Goal: Task Accomplishment & Management: Complete application form

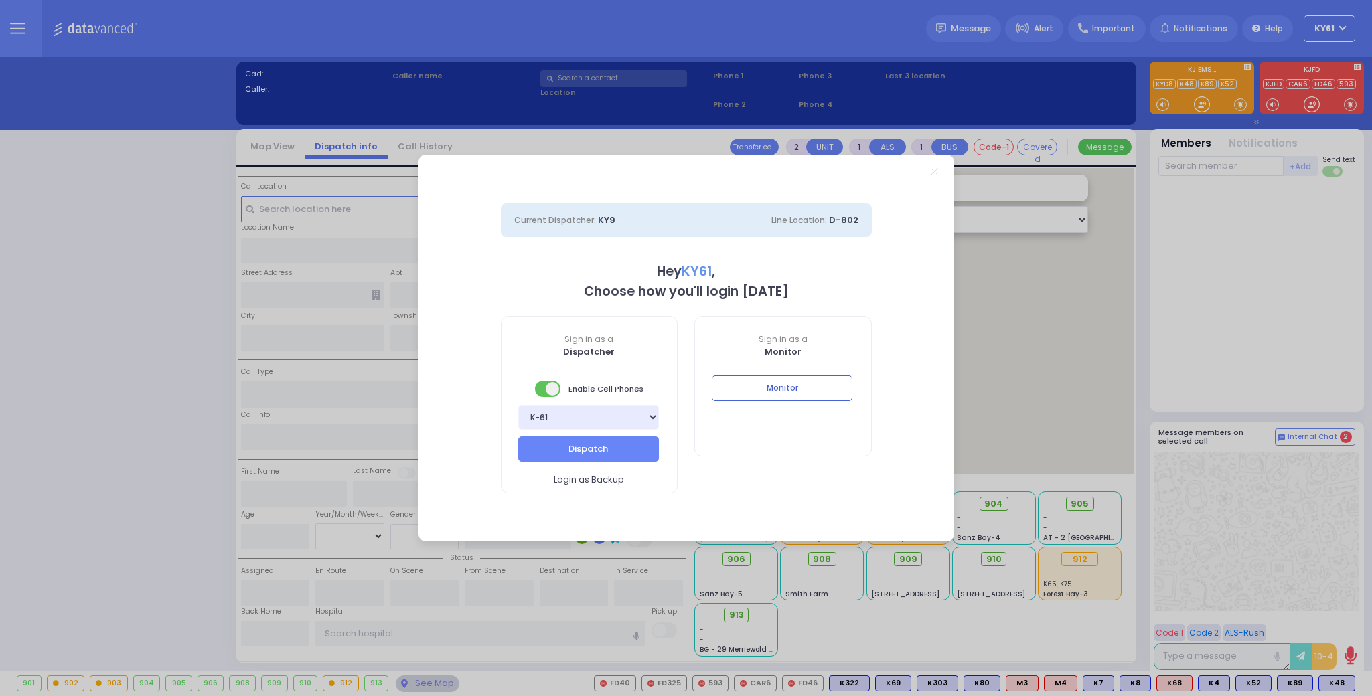
select select "7"
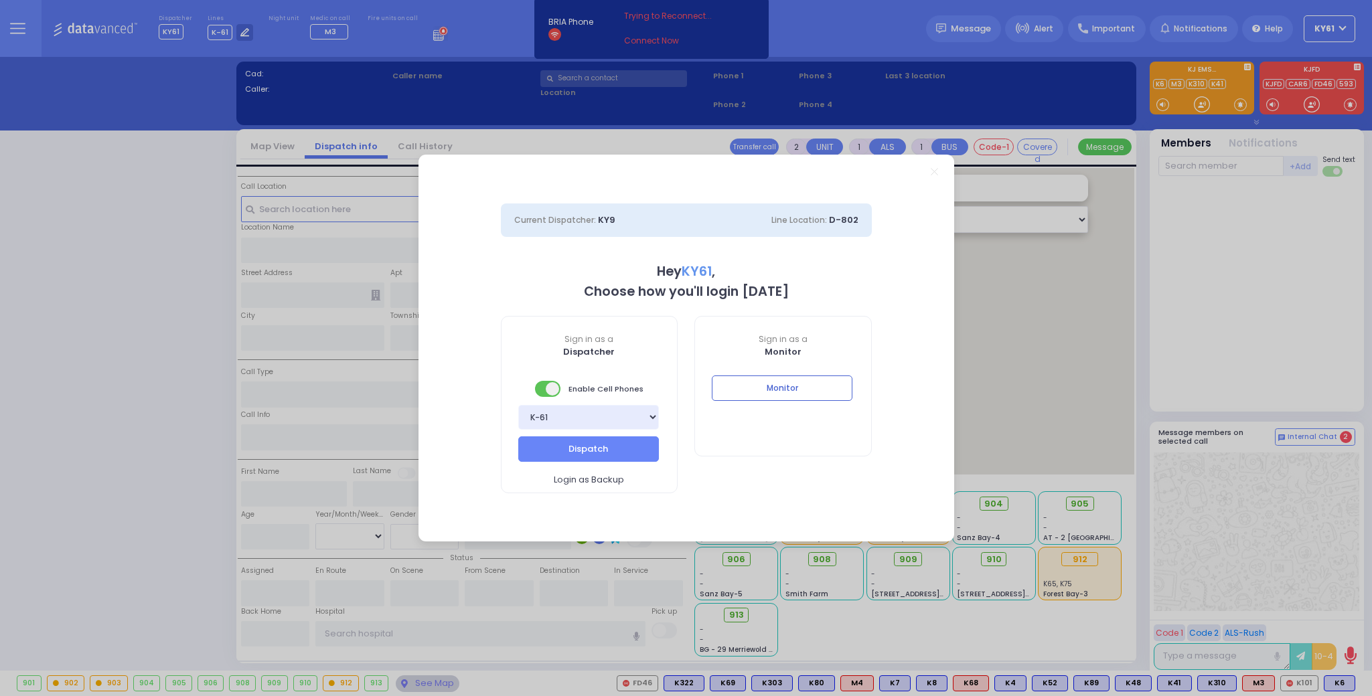
type input "6"
select select
type input "[MEDICAL_DATA]"
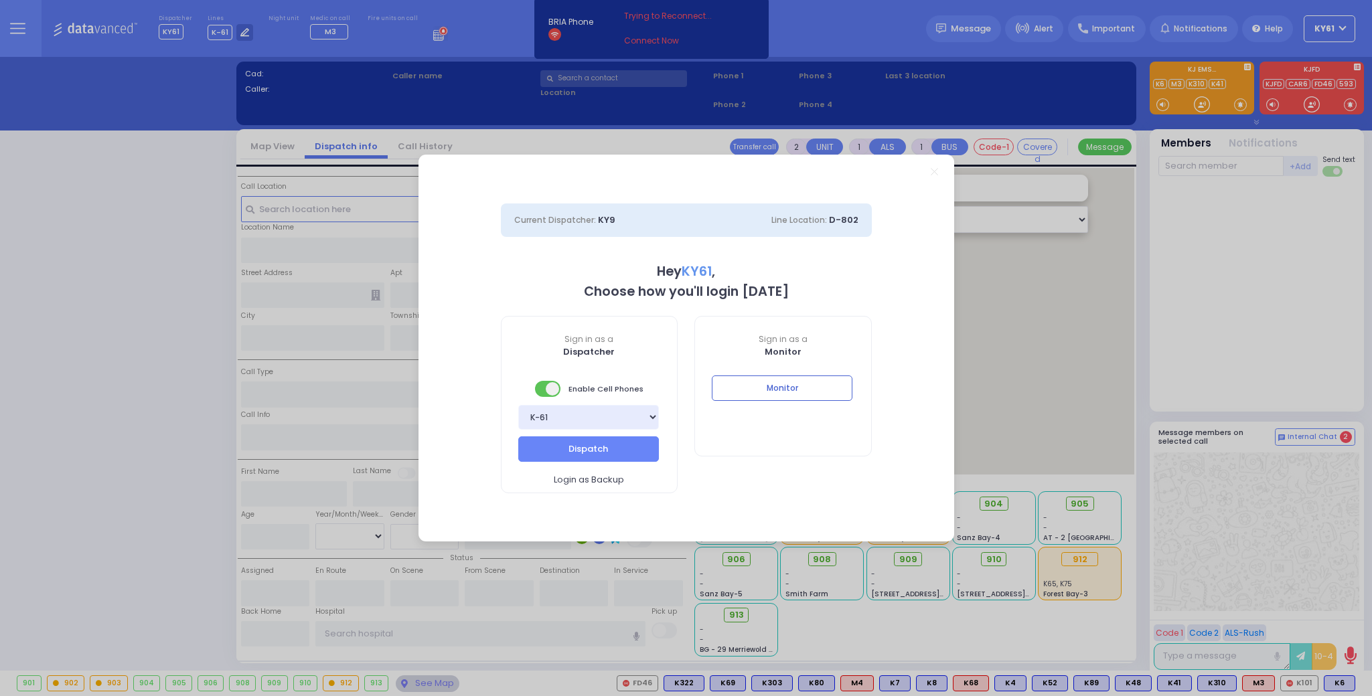
radio input "true"
type input "honda passport"
type input "[PERSON_NAME] URI"
type input "[PERSON_NAME]"
type input "Chany"
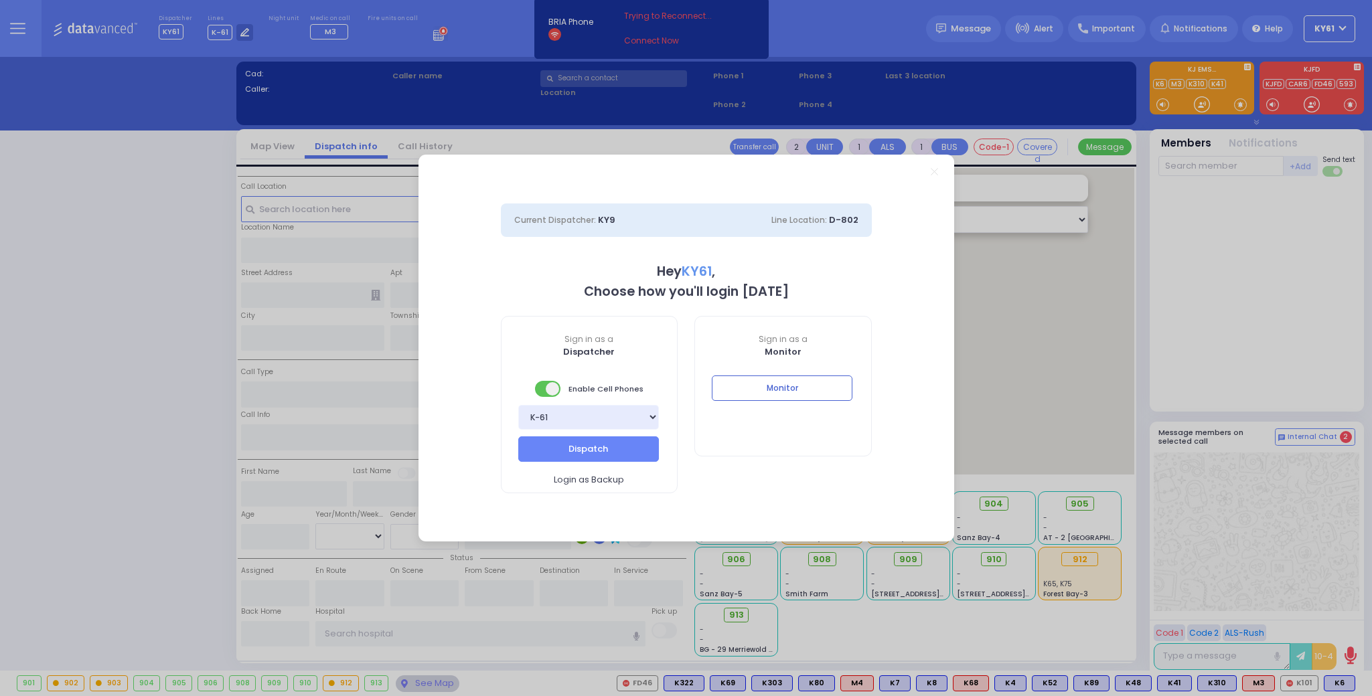
type input "[PERSON_NAME]"
type input "23"
select select "Year"
select select "[DEMOGRAPHIC_DATA]"
type input "18:00"
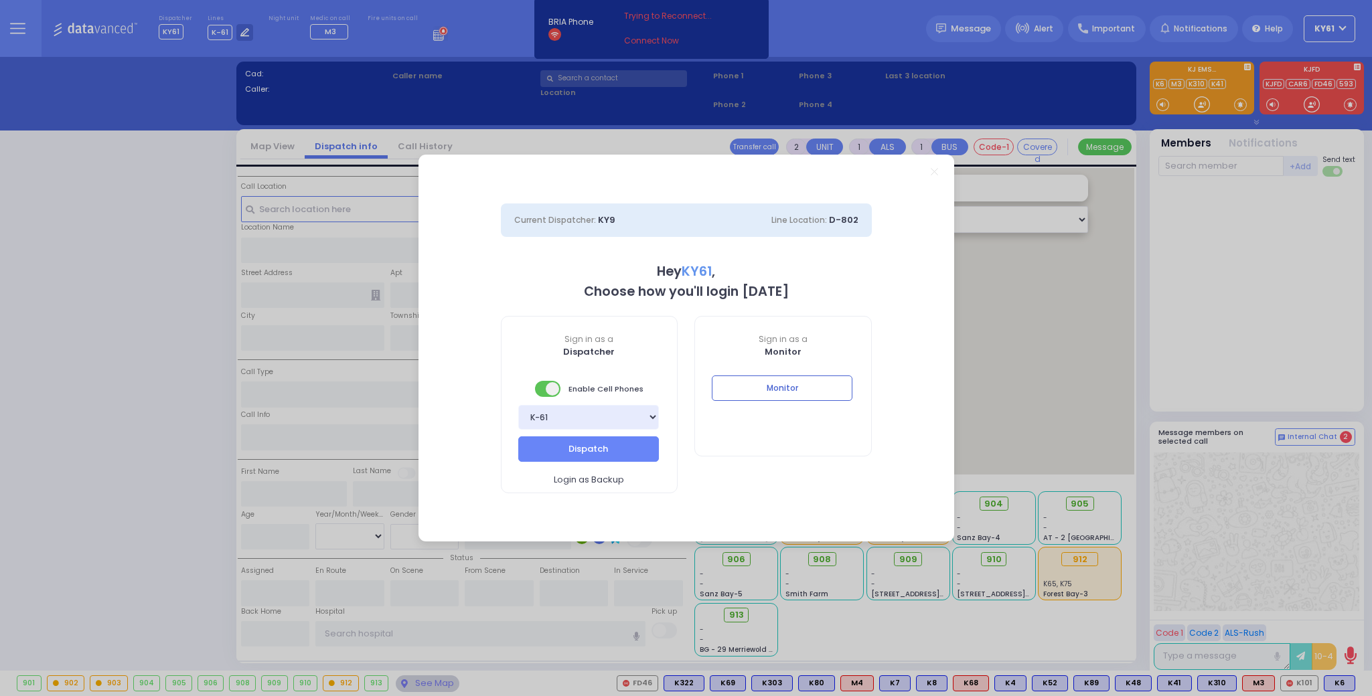
type input "18:03"
type input "18:07"
type input "18:47"
type input "BAY - Forest Garage"
type input "SANZ COURT"
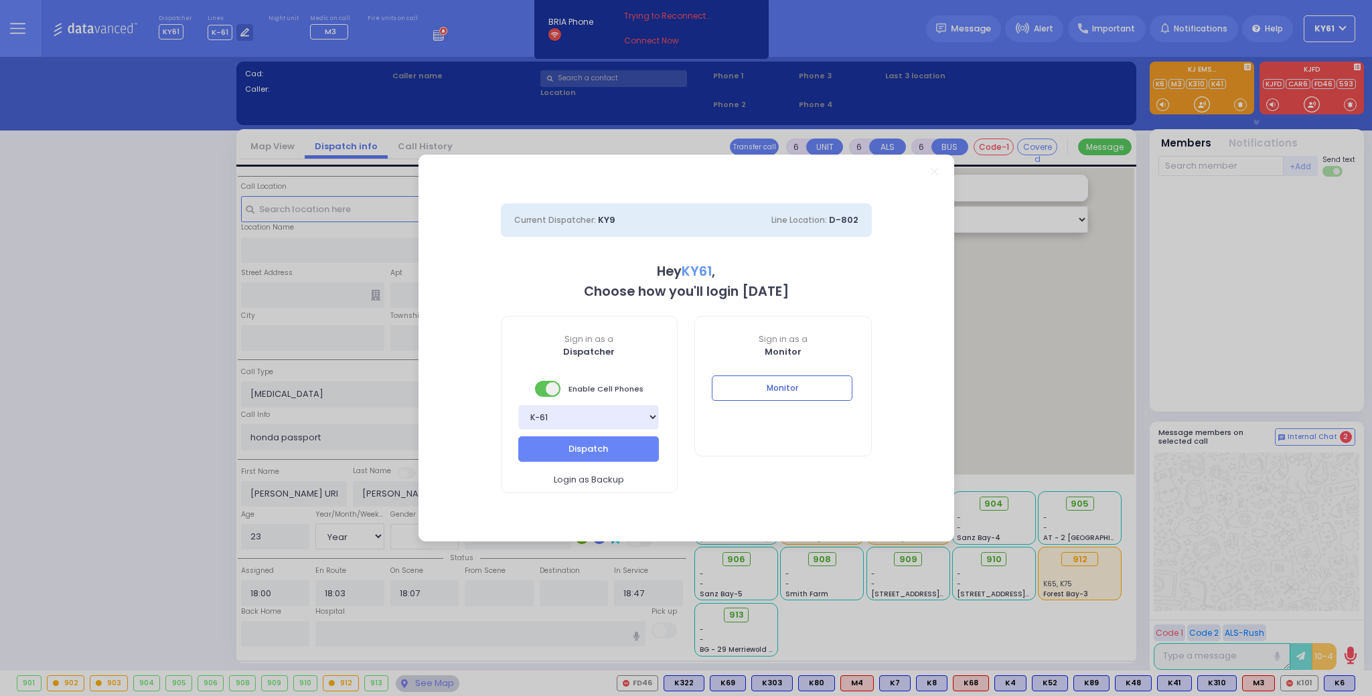
type input "[PERSON_NAME] COURT"
type input "[STREET_ADDRESS],"
type input "Monroe"
type input "[US_STATE]"
type input "10950"
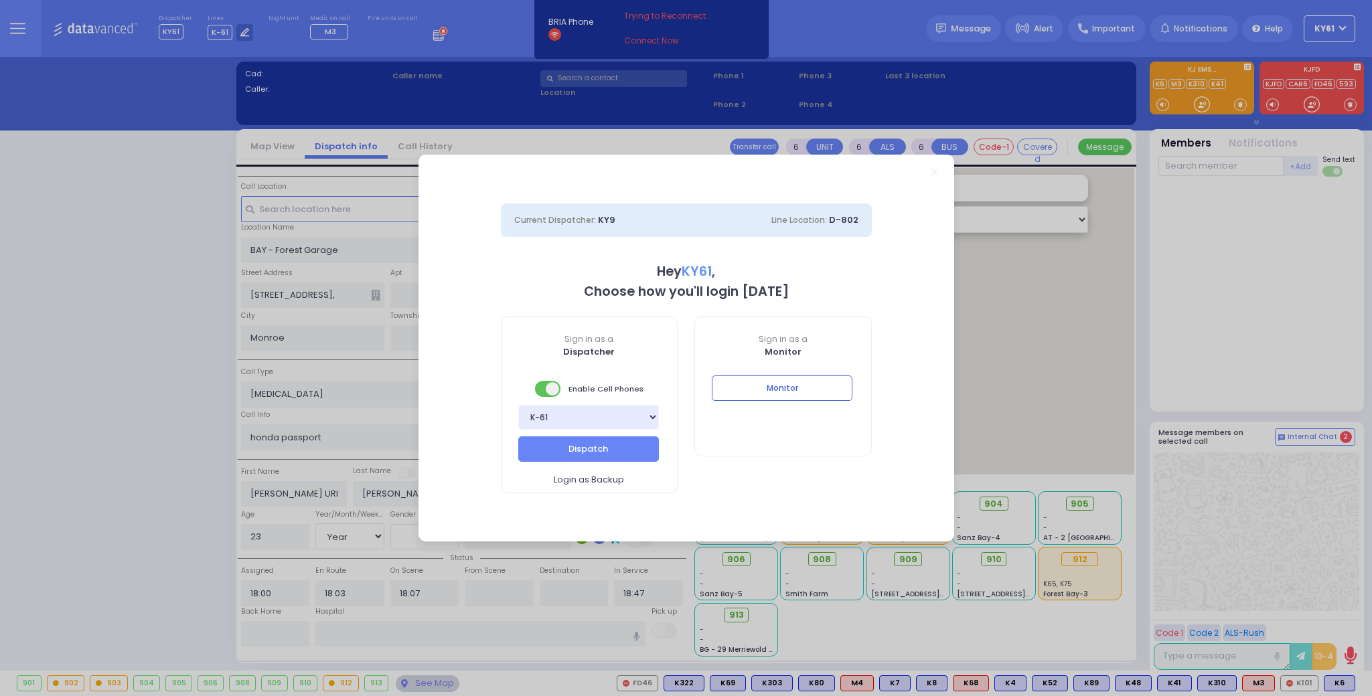
select select "SECTION 2"
select select "Hatzalah Garages"
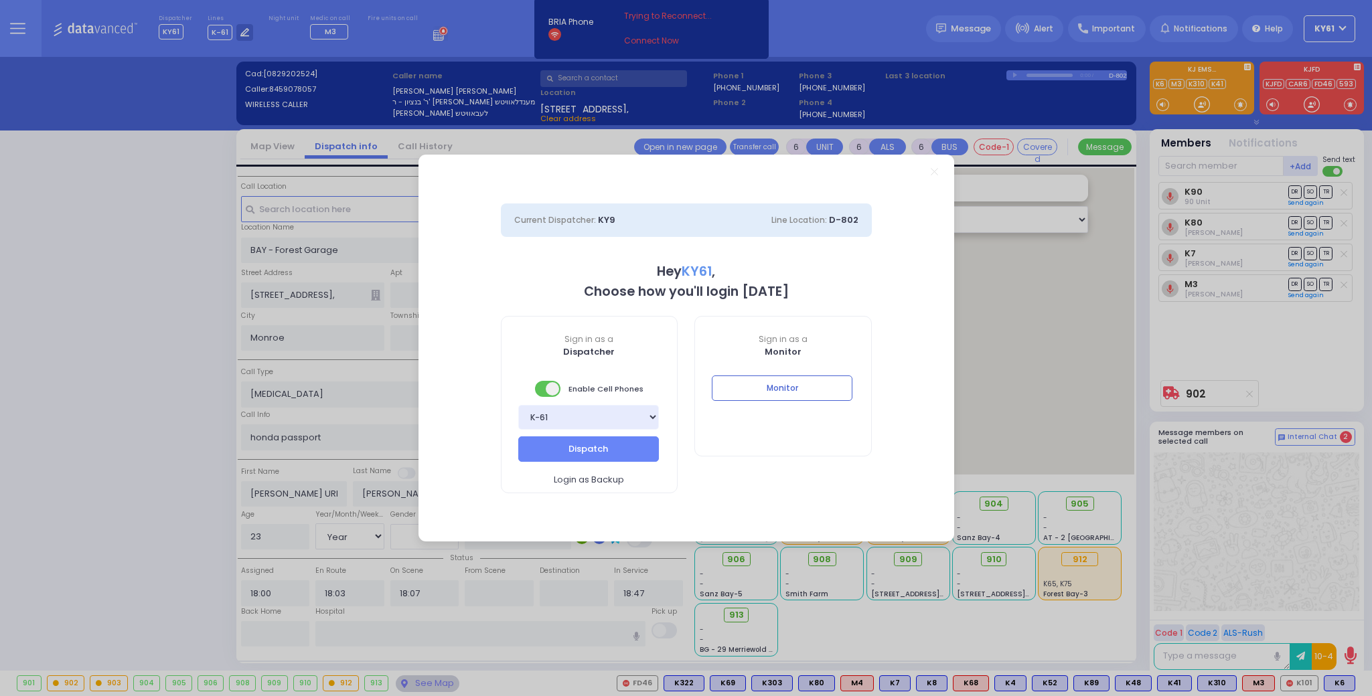
select select
radio input "true"
select select "Year"
select select "[DEMOGRAPHIC_DATA]"
select select "SECTION 2"
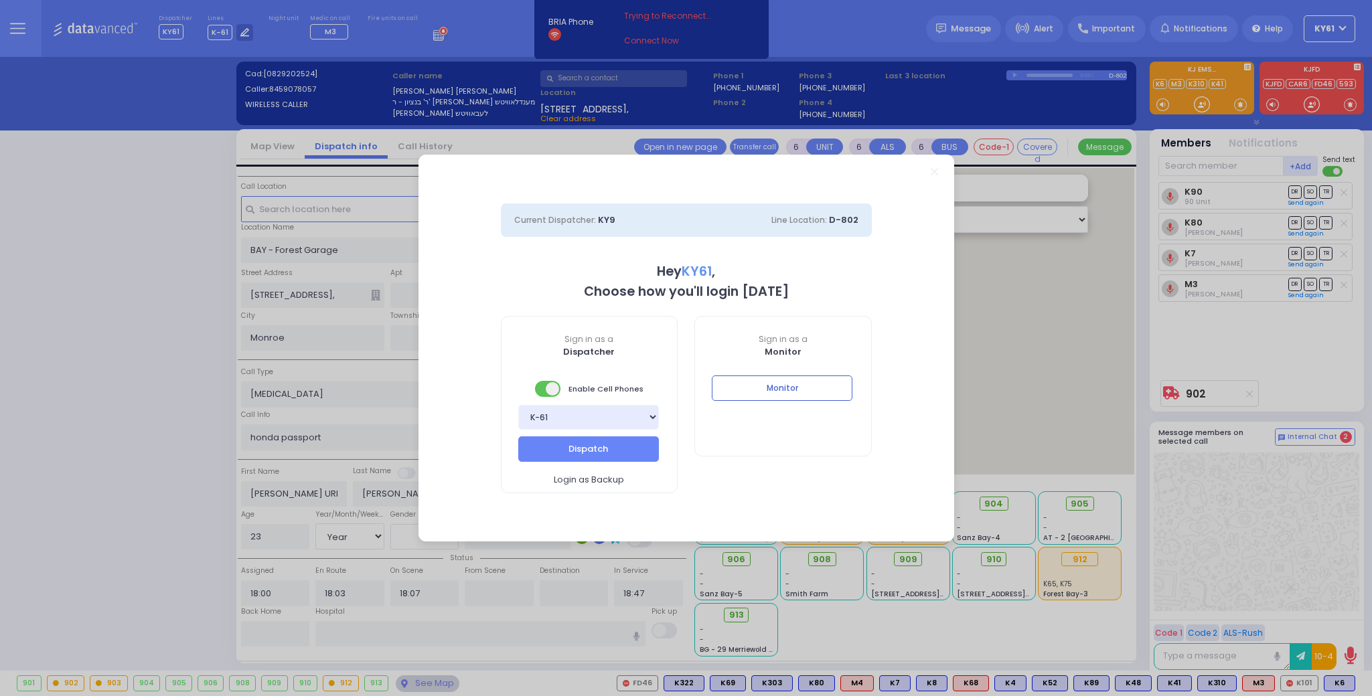
select select "Hatzalah Garages"
select select
radio input "true"
select select "Year"
select select "[DEMOGRAPHIC_DATA]"
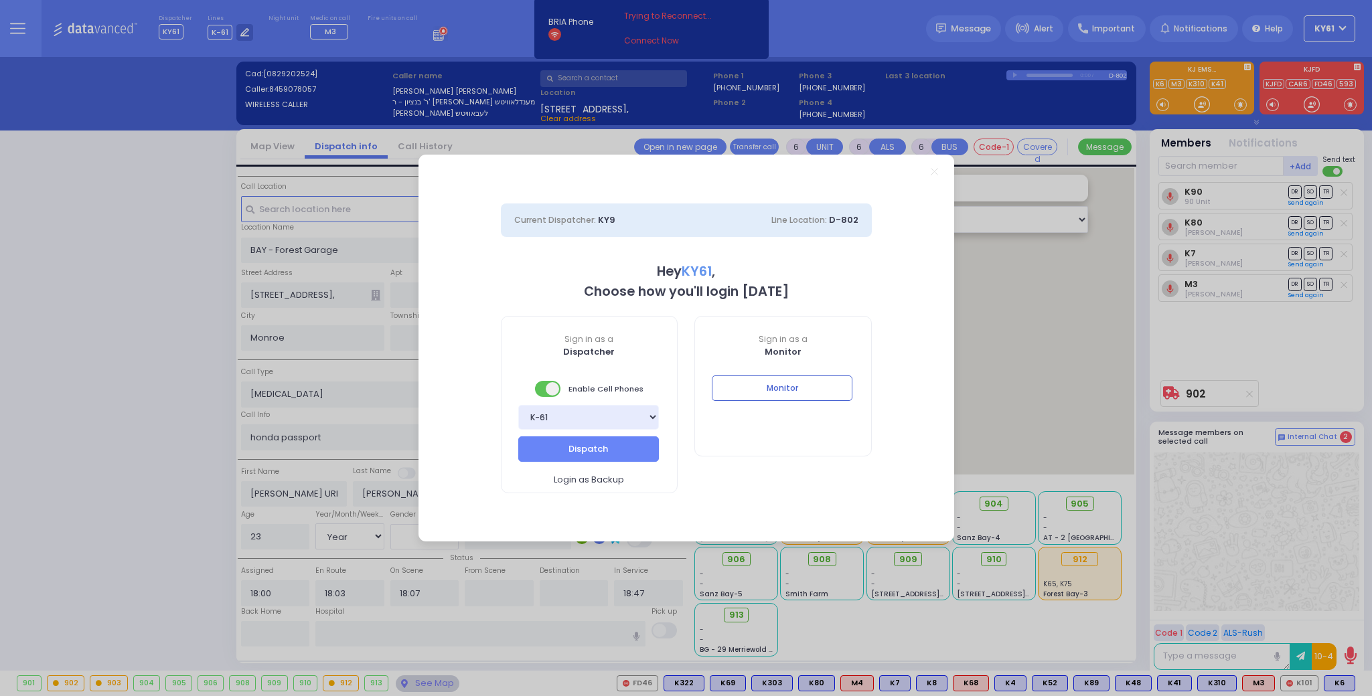
select select "SECTION 2"
select select "Hatzalah Garages"
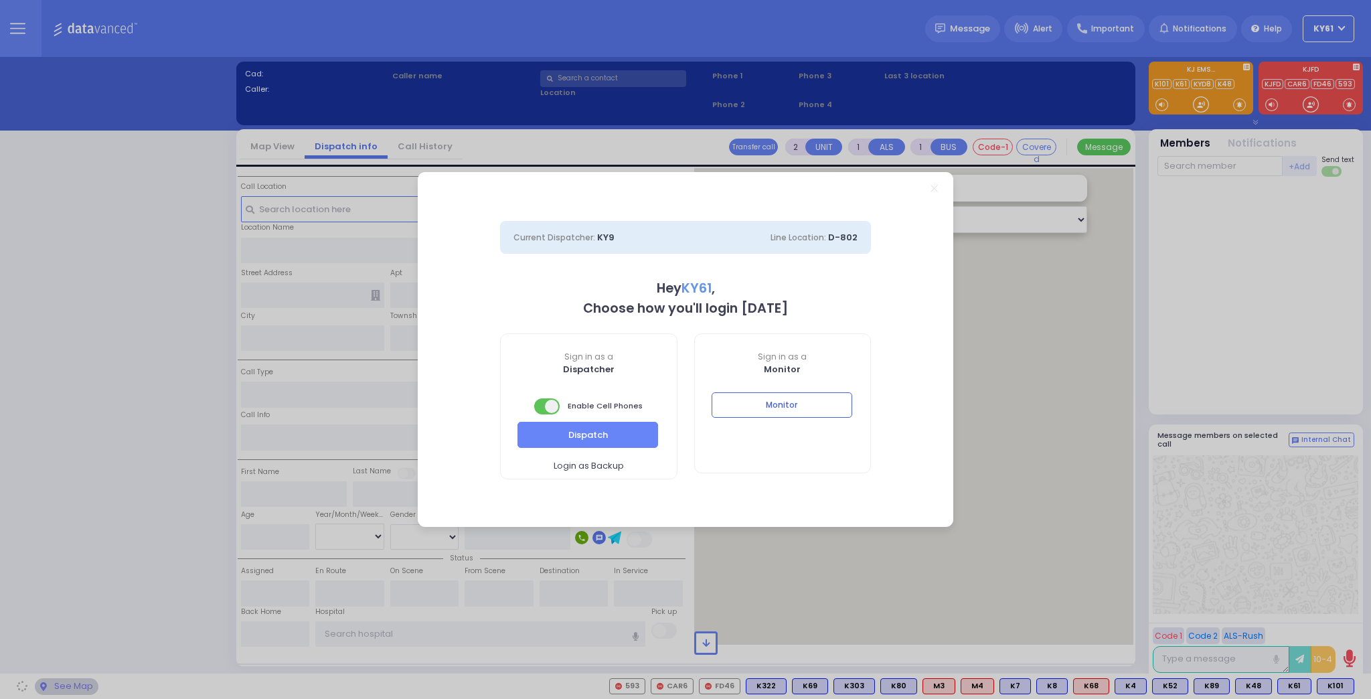
select select "7"
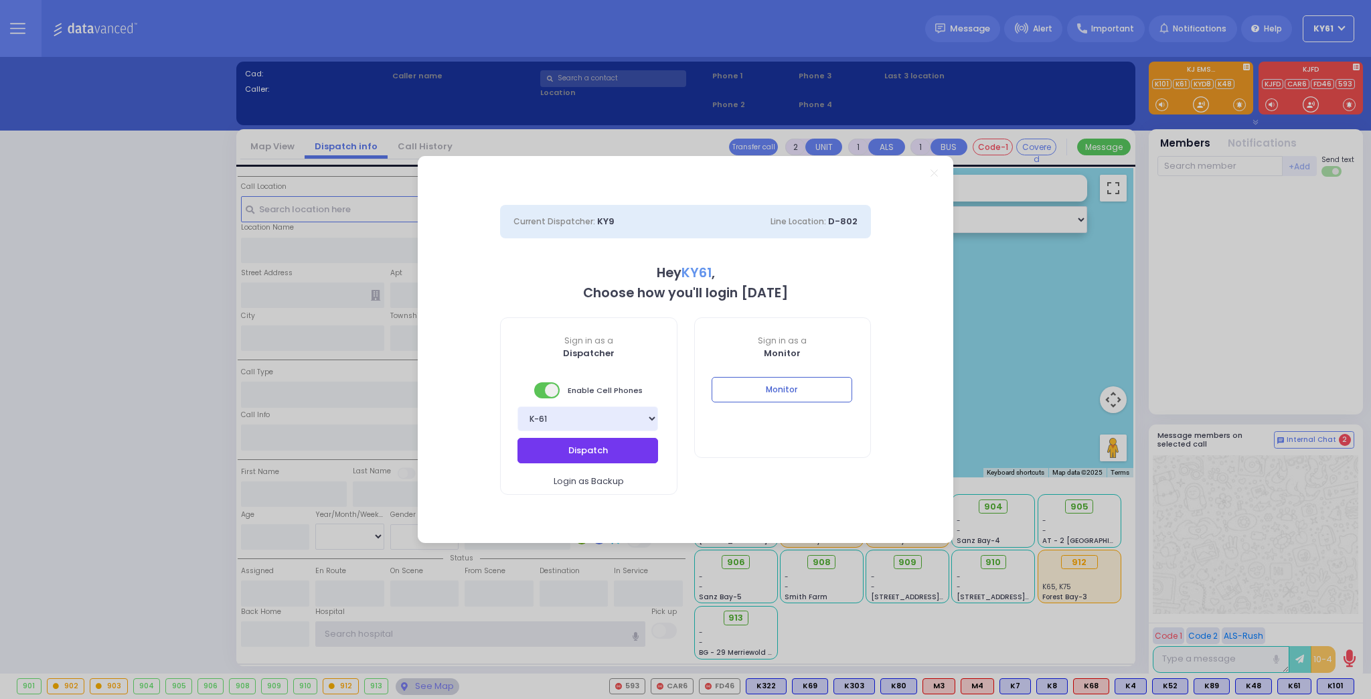
type input "ky61"
click at [611, 447] on button "Dispatch" at bounding box center [587, 450] width 141 height 25
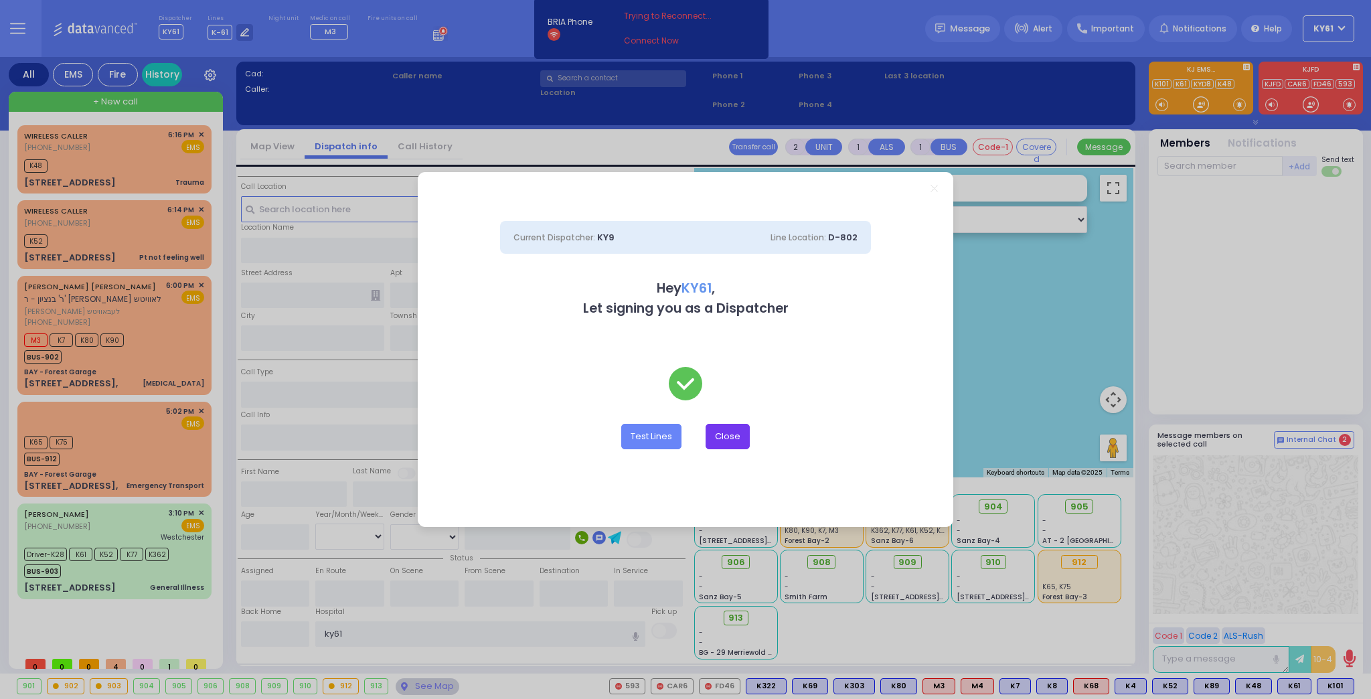
click at [726, 435] on button "Close" at bounding box center [728, 436] width 44 height 25
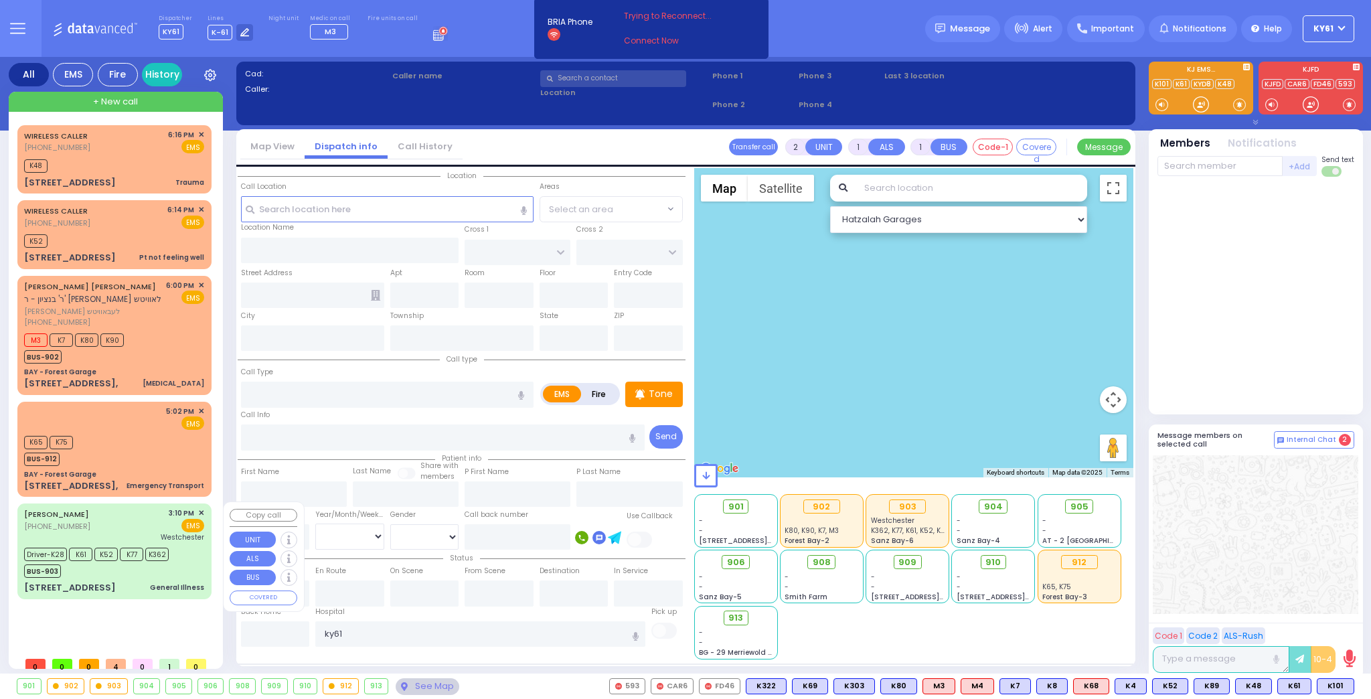
click at [199, 562] on div "Driver-K28 K61 K52 K77 K362 BUS-903" at bounding box center [114, 560] width 180 height 33
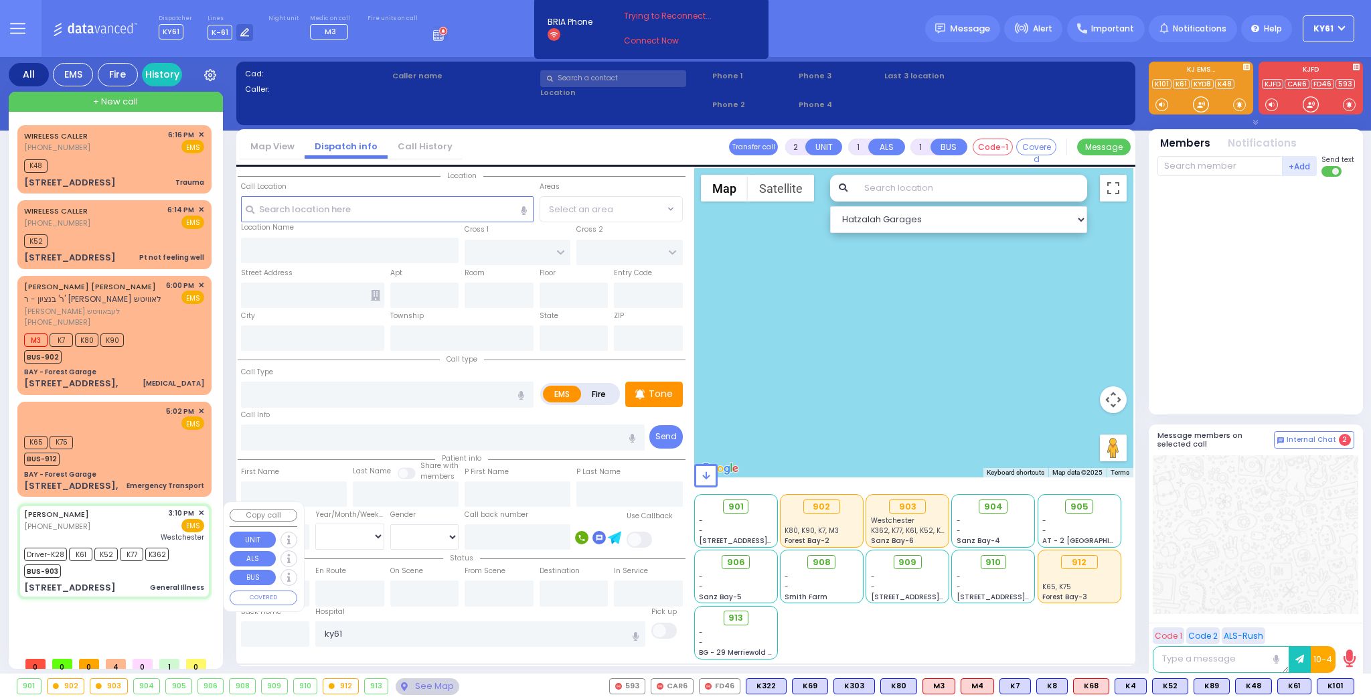
type input "6"
select select
type input "General Illness"
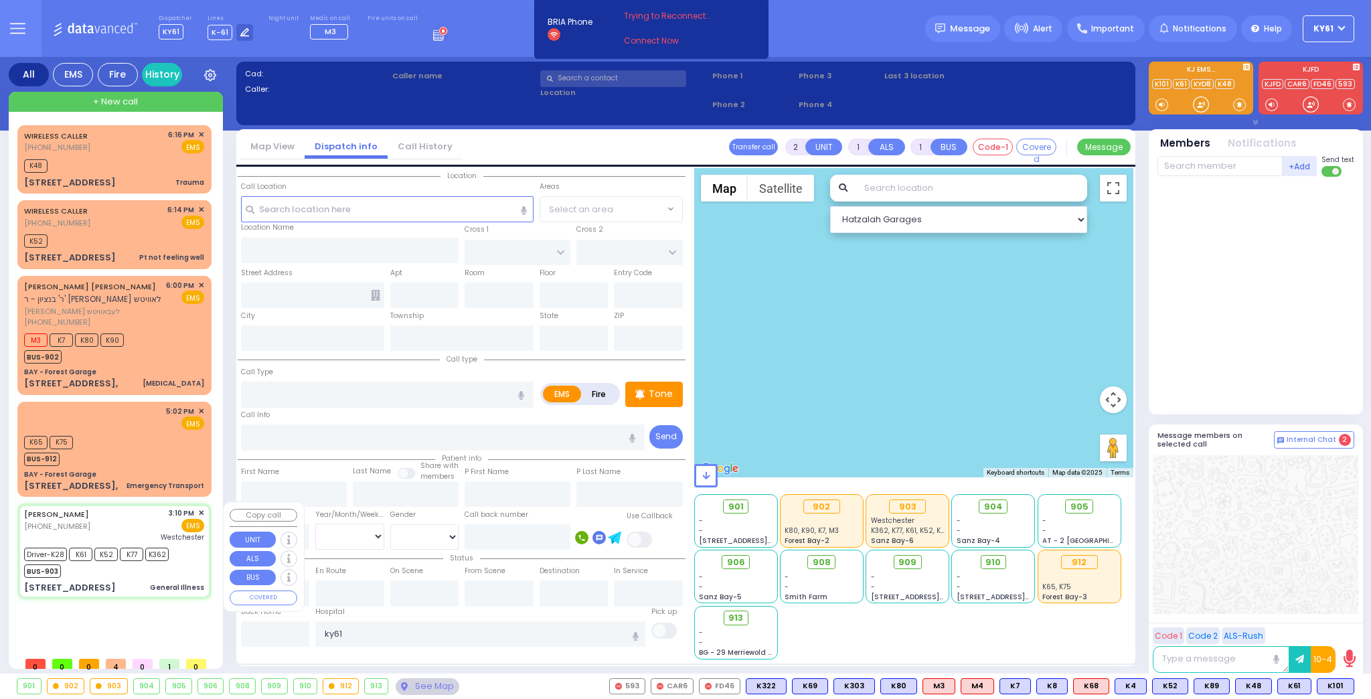
radio input "true"
type input "[PERSON_NAME]"
type input "32"
select select "Year"
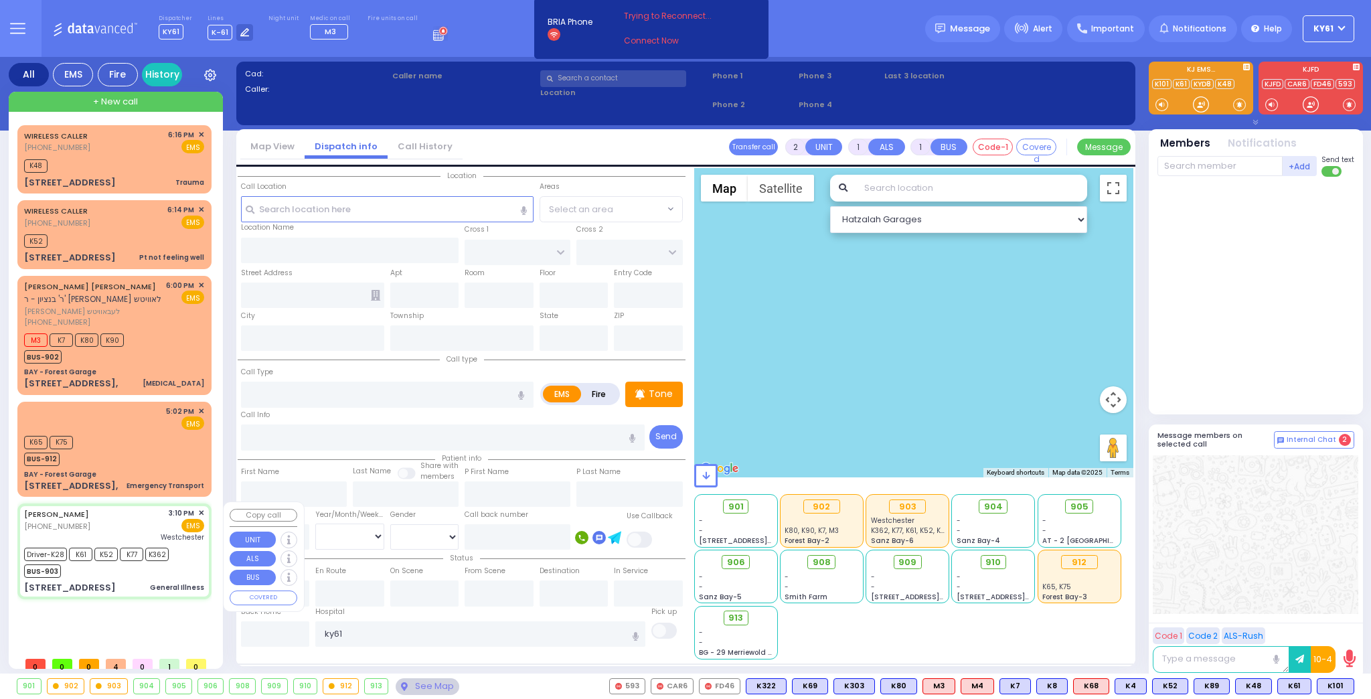
select select "[DEMOGRAPHIC_DATA]"
type input "15:10"
type input "15:13"
type input "15:20"
type input "16:50"
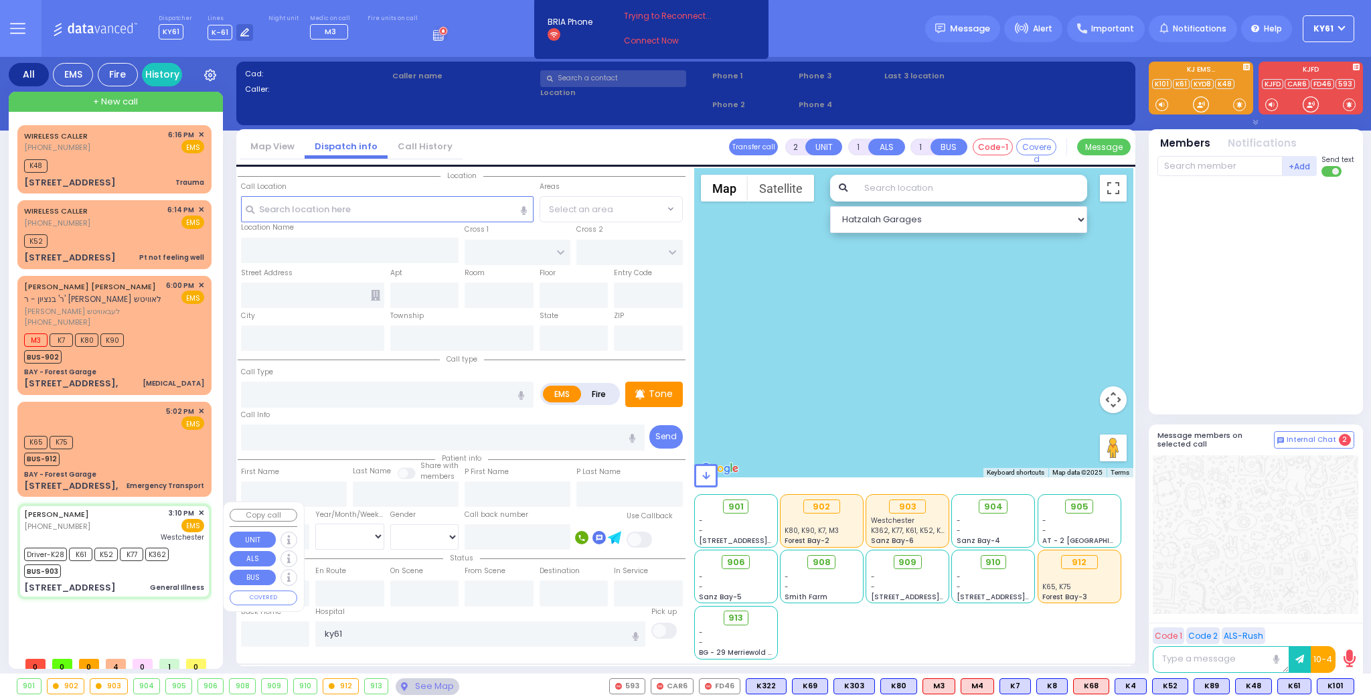
type input "17:25"
type input "17:51"
type input "[GEOGRAPHIC_DATA]-[PERSON_NAME][GEOGRAPHIC_DATA]"
select select "Hatzalah Garages"
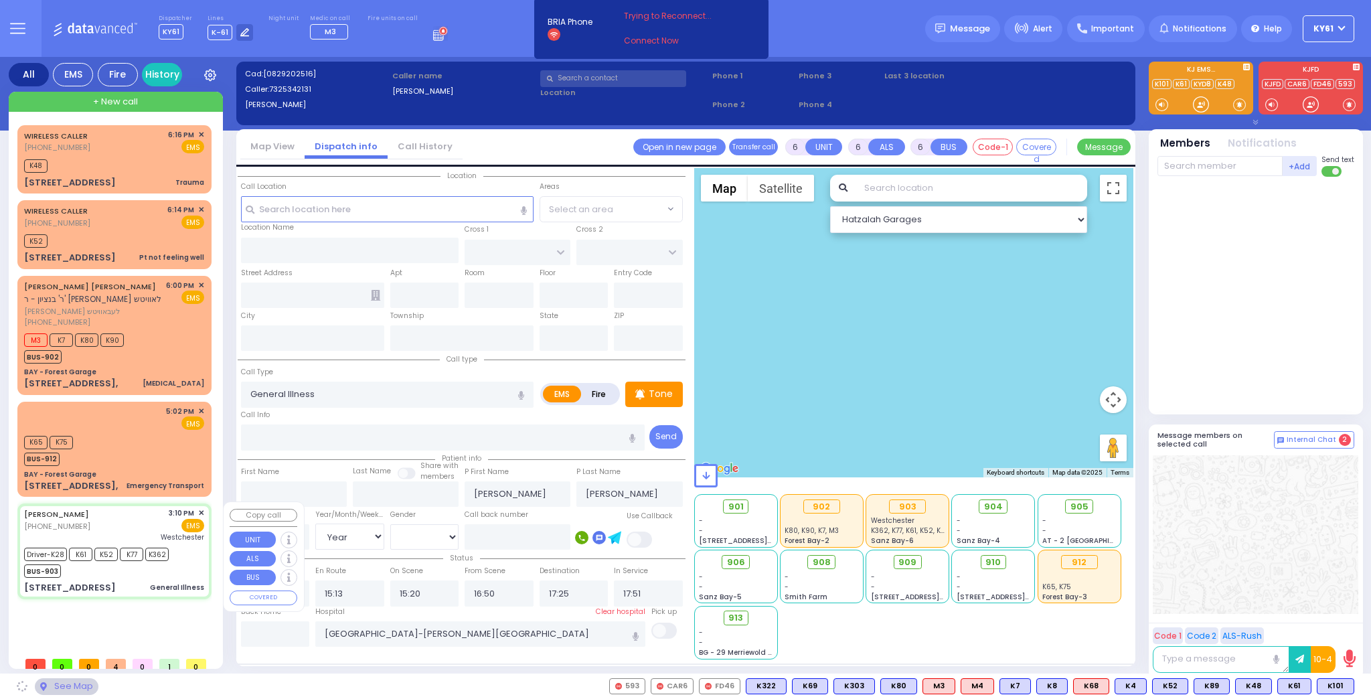
type input "PROSPECT RD"
type input "HARDSCRABBLE RD"
type input "[STREET_ADDRESS]"
type input "[PERSON_NAME]"
type input "[US_STATE]"
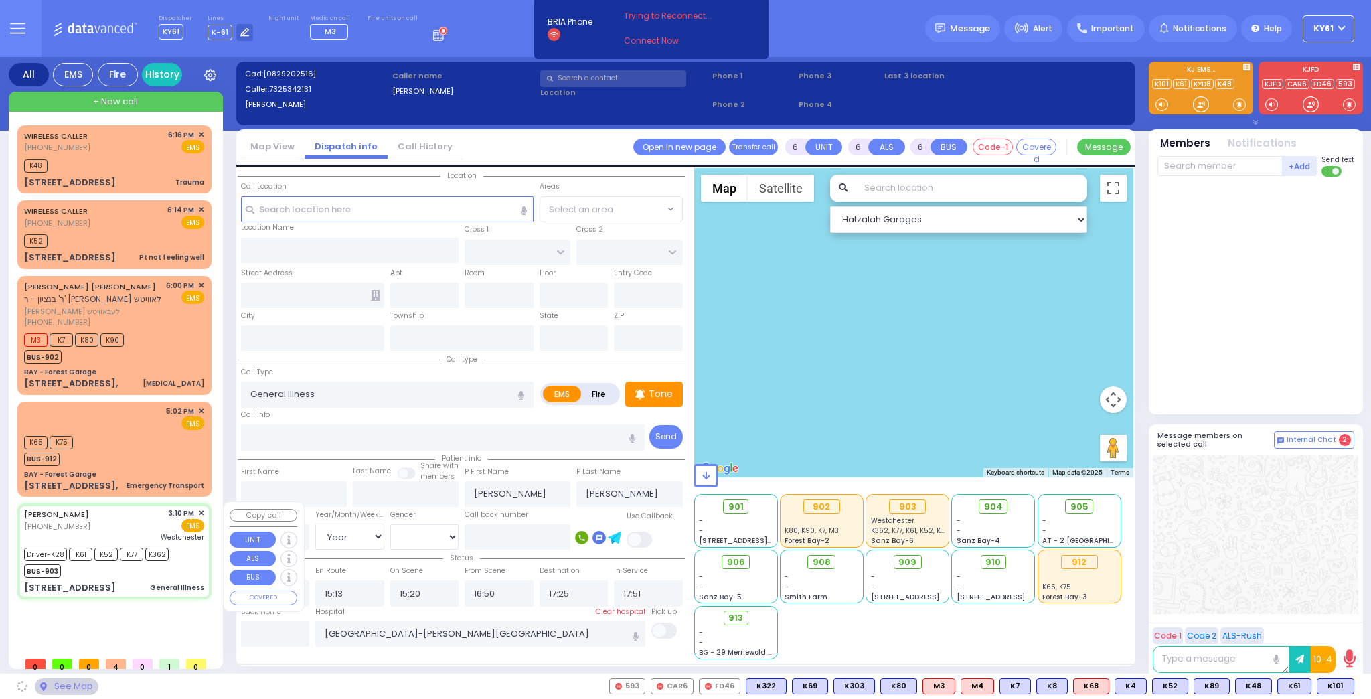
type input "10918"
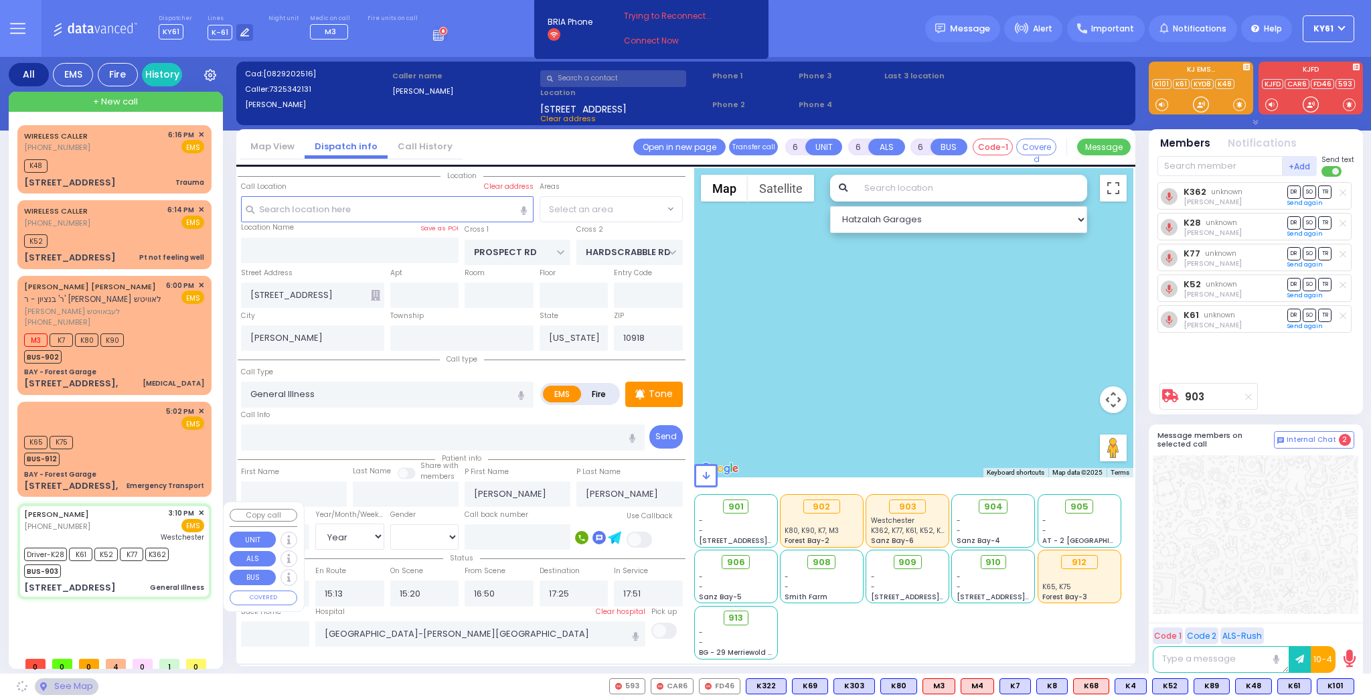
select select "[GEOGRAPHIC_DATA]"
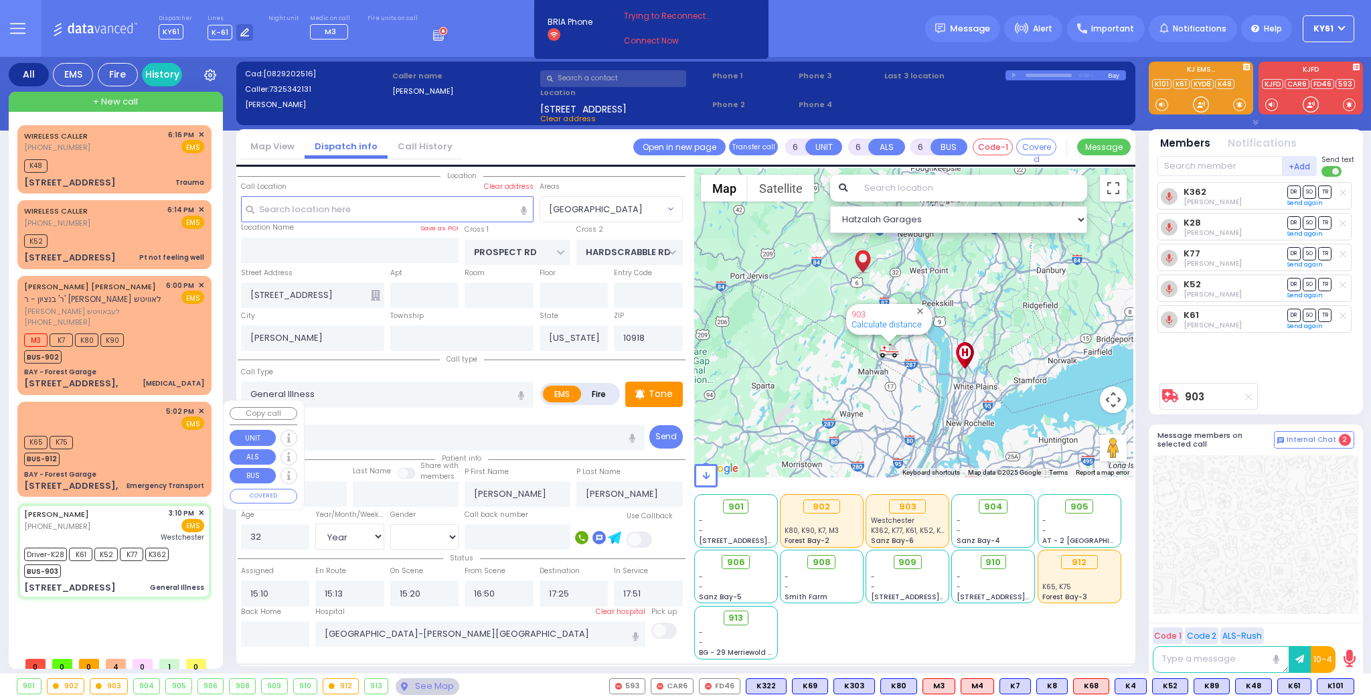
click at [172, 441] on div "K65 K75 BUS-912" at bounding box center [114, 448] width 180 height 33
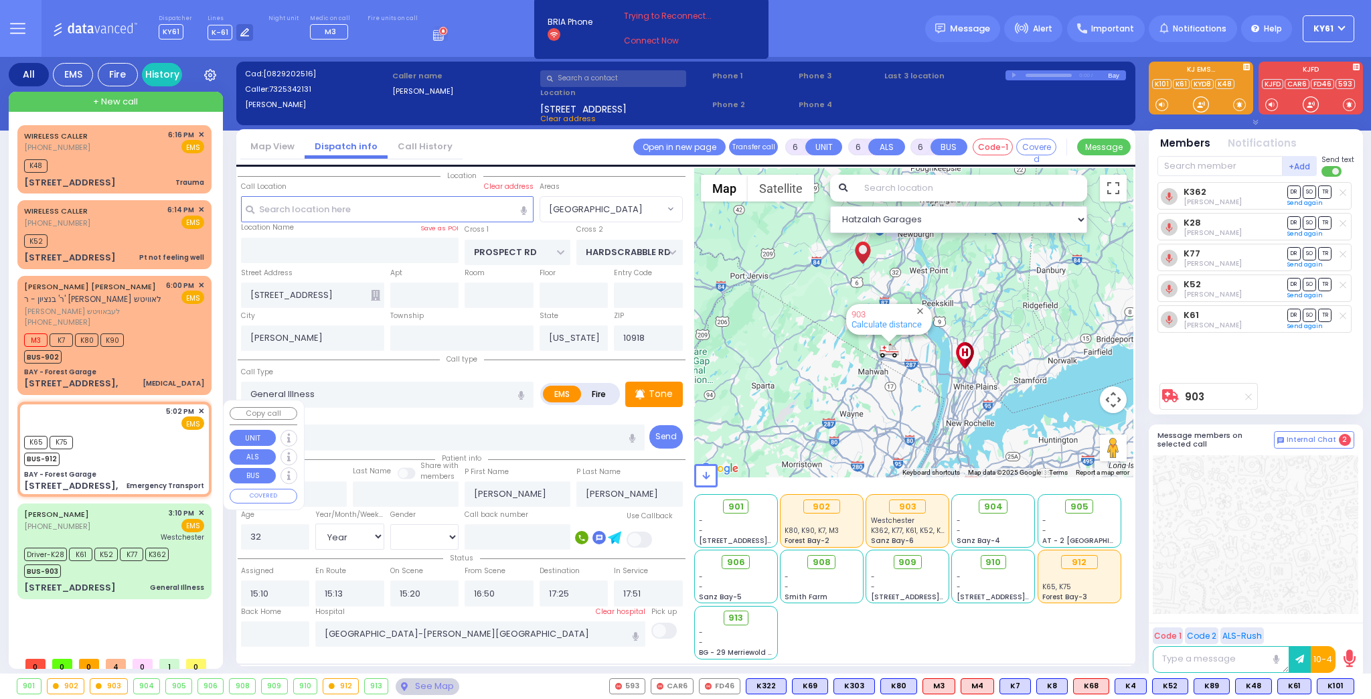
type input "1"
select select
type input "Emergency Transport"
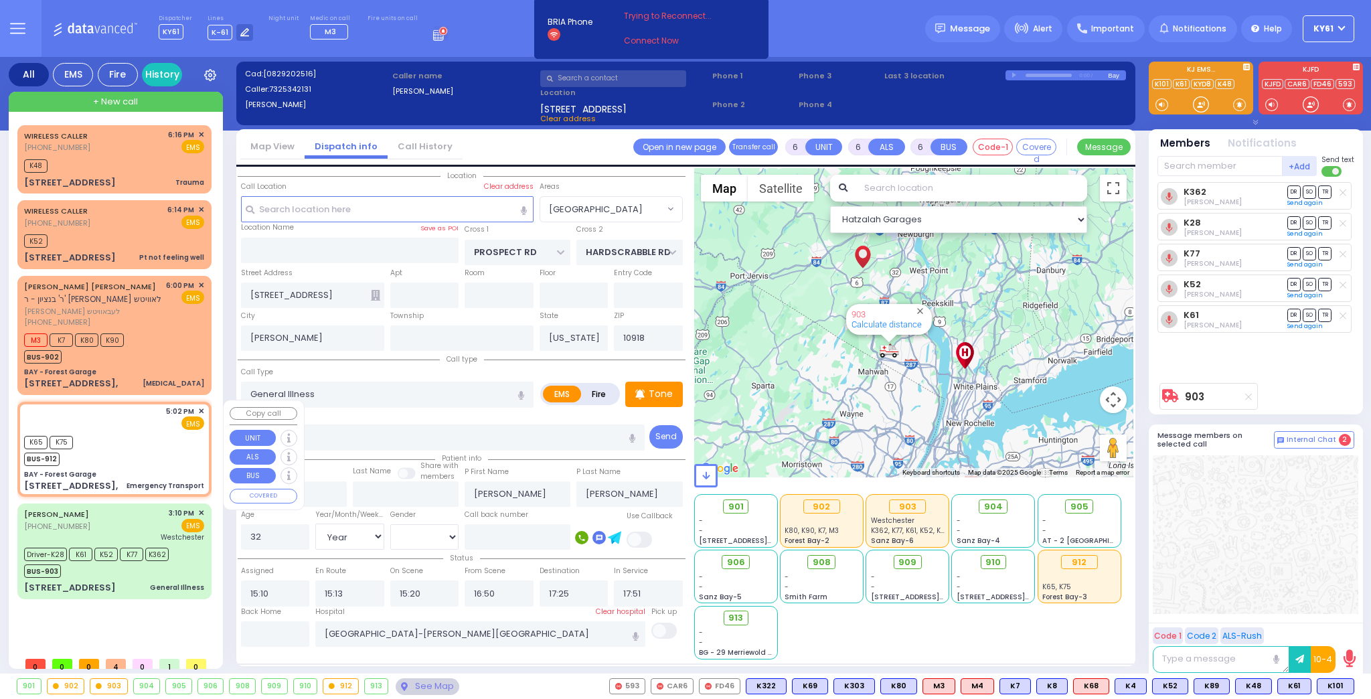
radio input "true"
select select
type input "17:02"
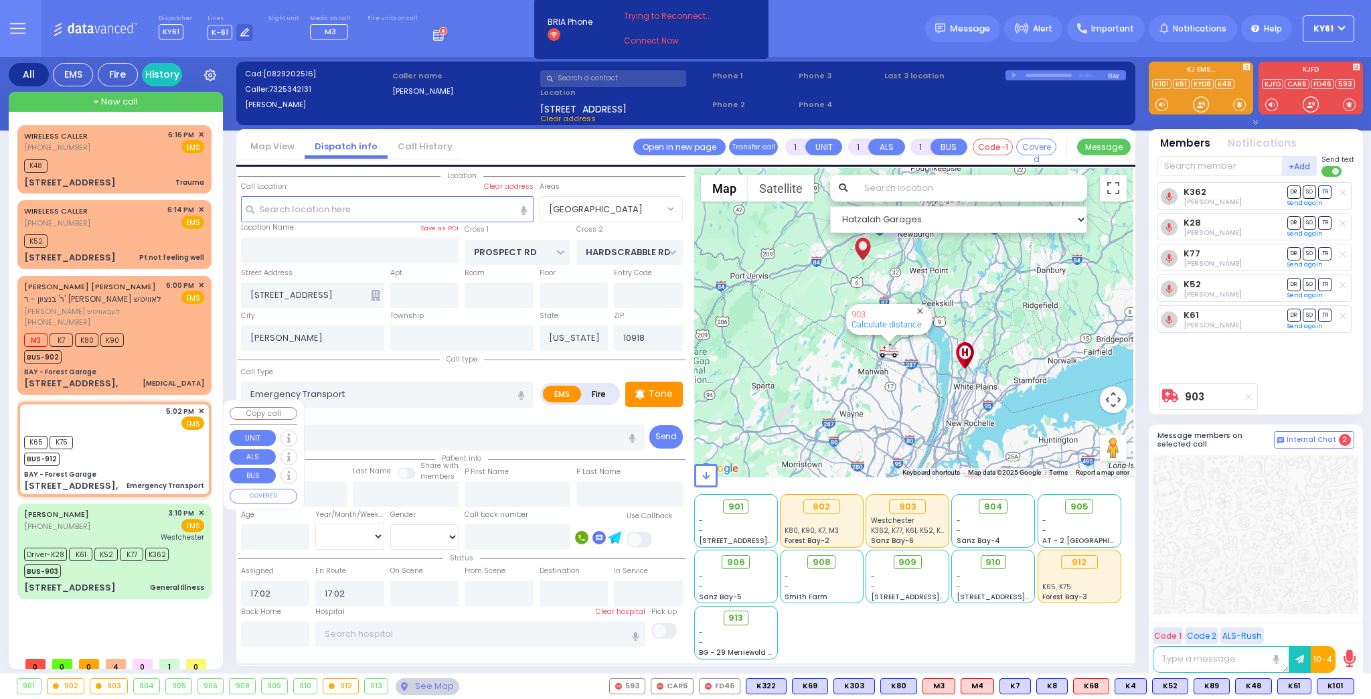
select select "Hatzalah Garages"
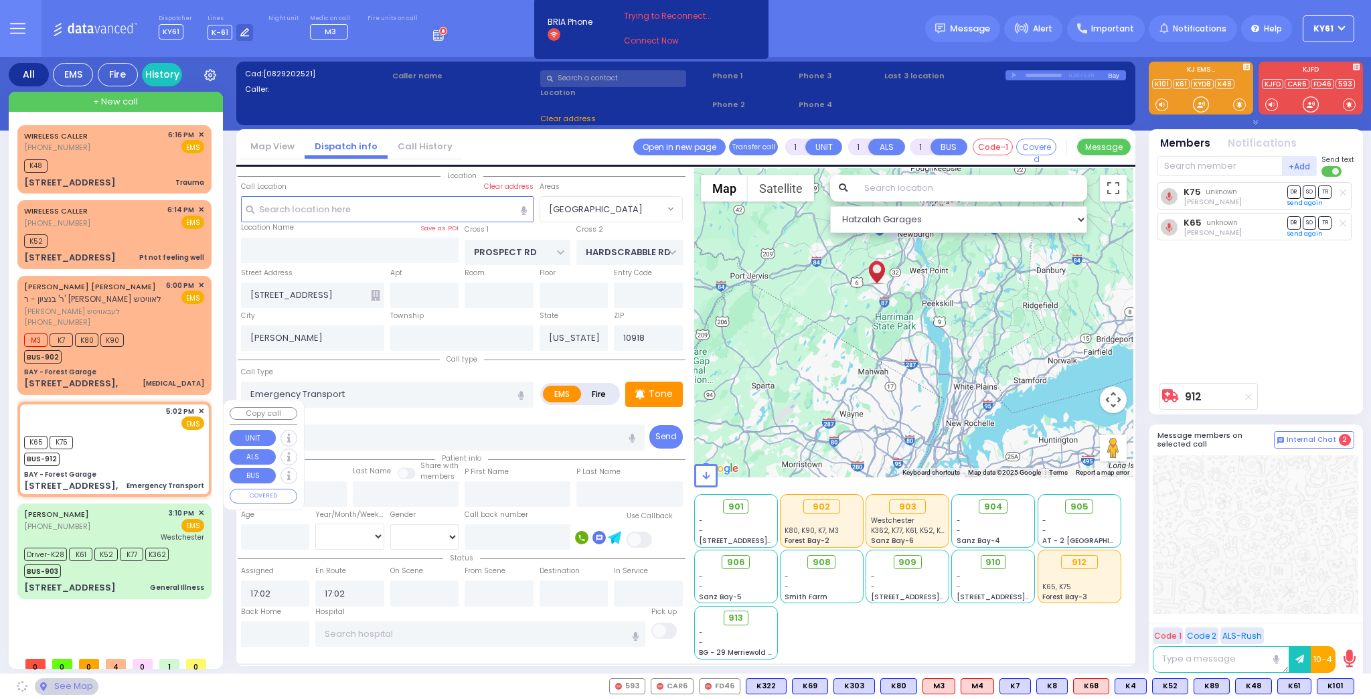
type input "BAY - Forest Garage"
type input "SANZ COURT"
type input "[PERSON_NAME] COURT"
type input "[STREET_ADDRESS],"
type input "Monroe"
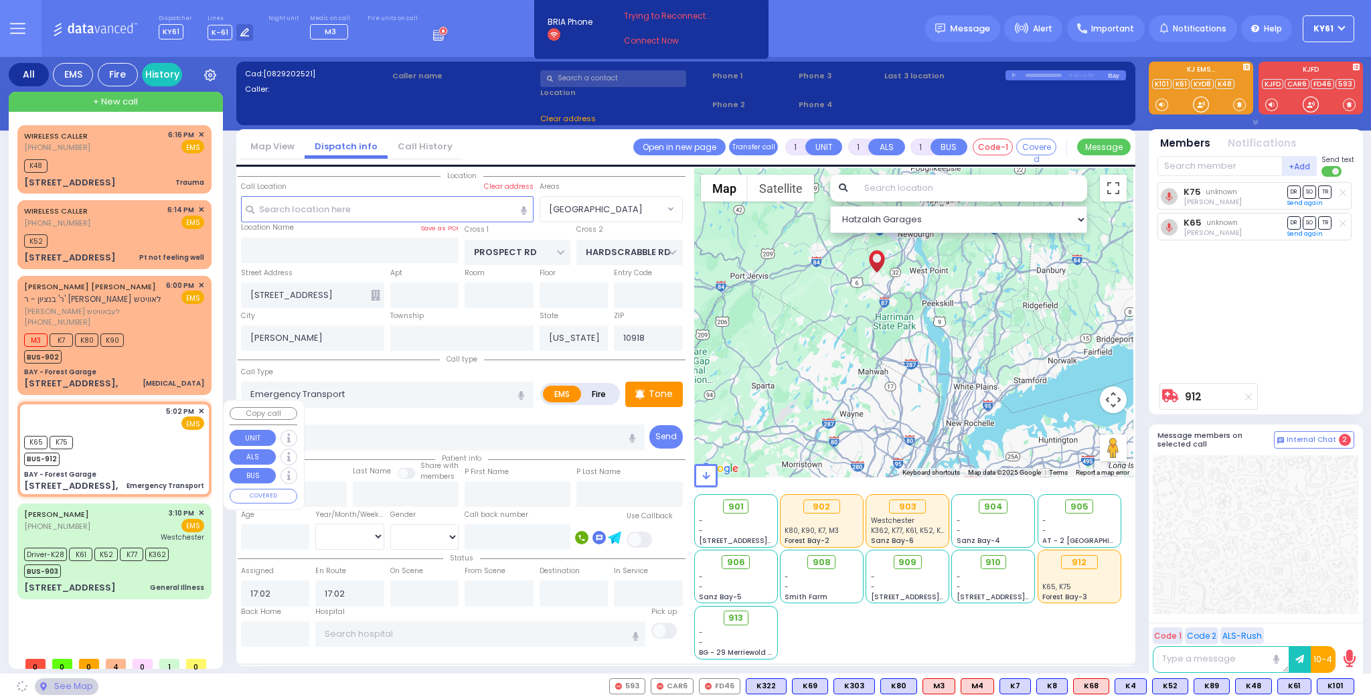
type input "10950"
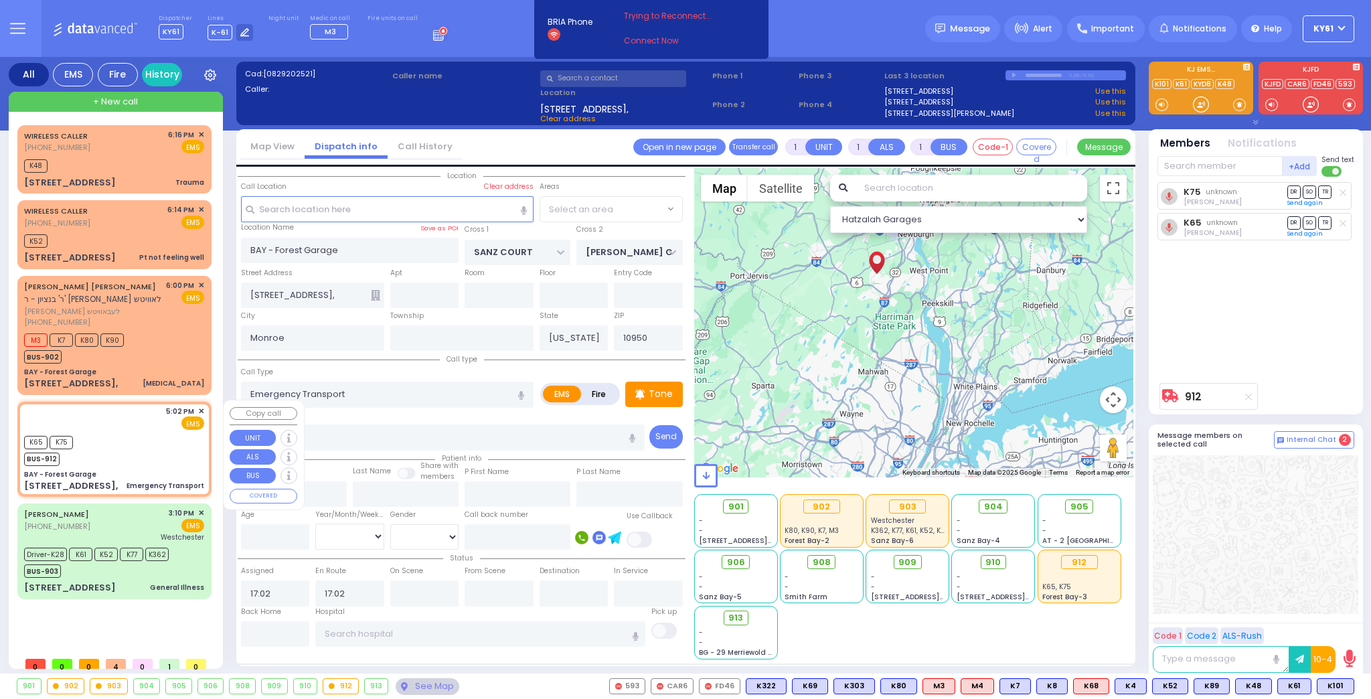
select select "SECTION 2"
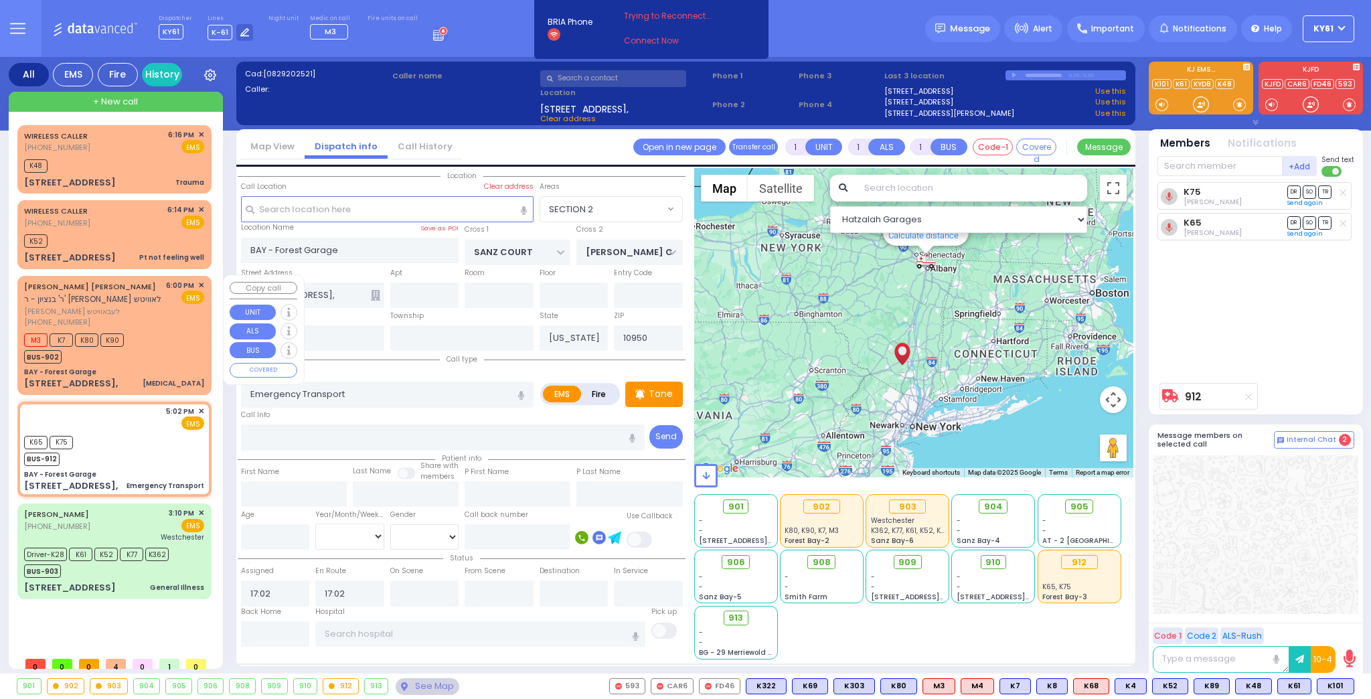
click at [174, 340] on div "M3 K7 K80 K90 BUS-902" at bounding box center [114, 346] width 180 height 33
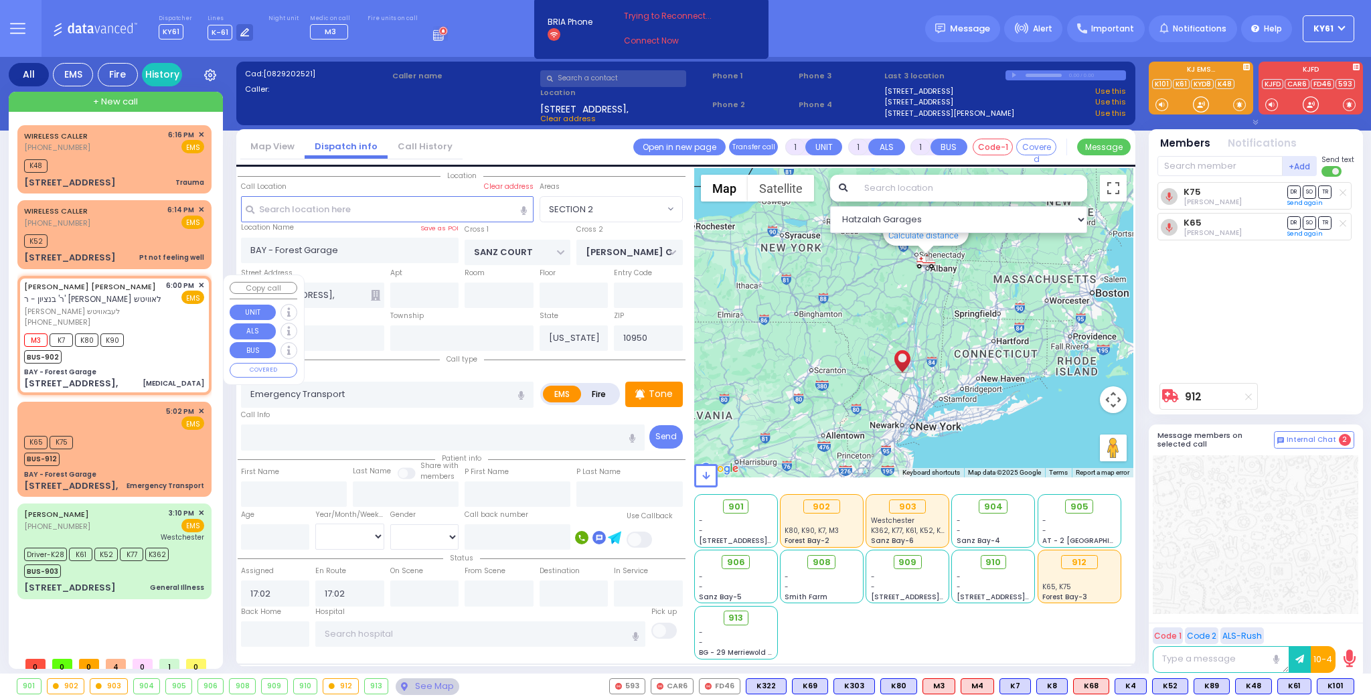
type input "2"
select select
type input "[MEDICAL_DATA]"
radio input "true"
type input "honda passport"
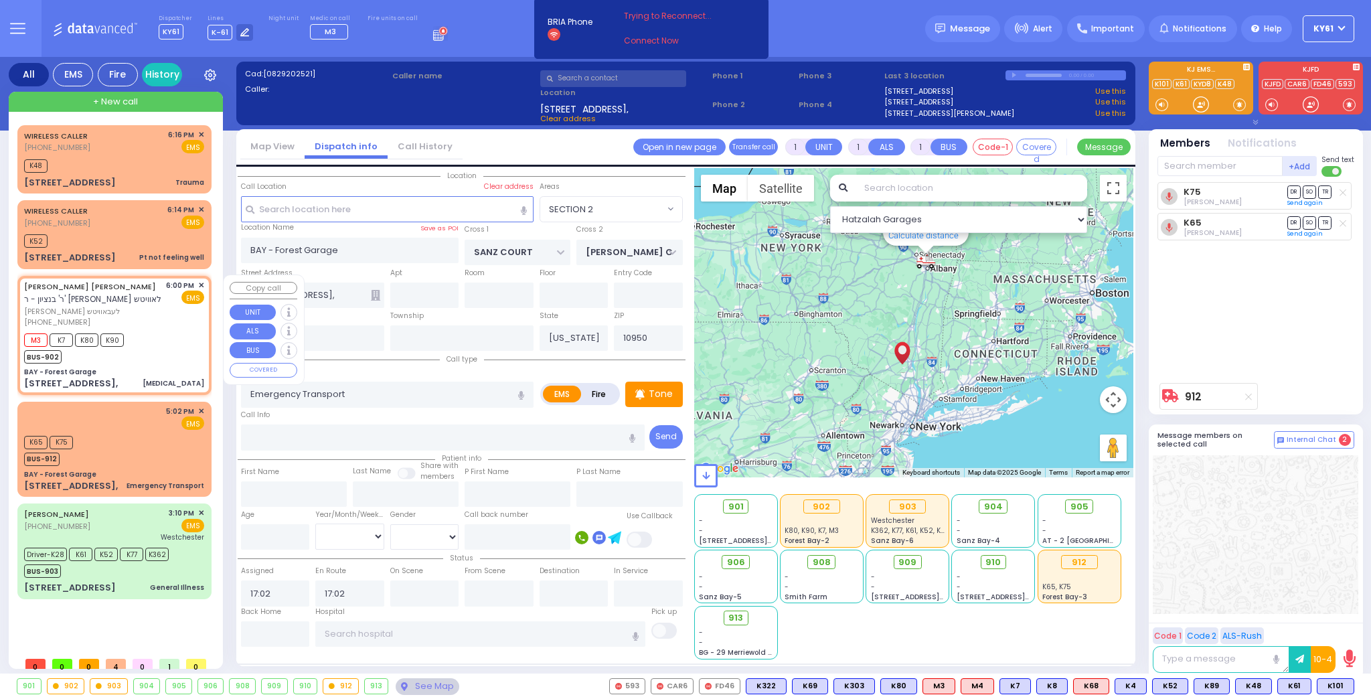
type input "[PERSON_NAME] URI"
type input "[PERSON_NAME]"
type input "23"
select select "Year"
select select "[DEMOGRAPHIC_DATA]"
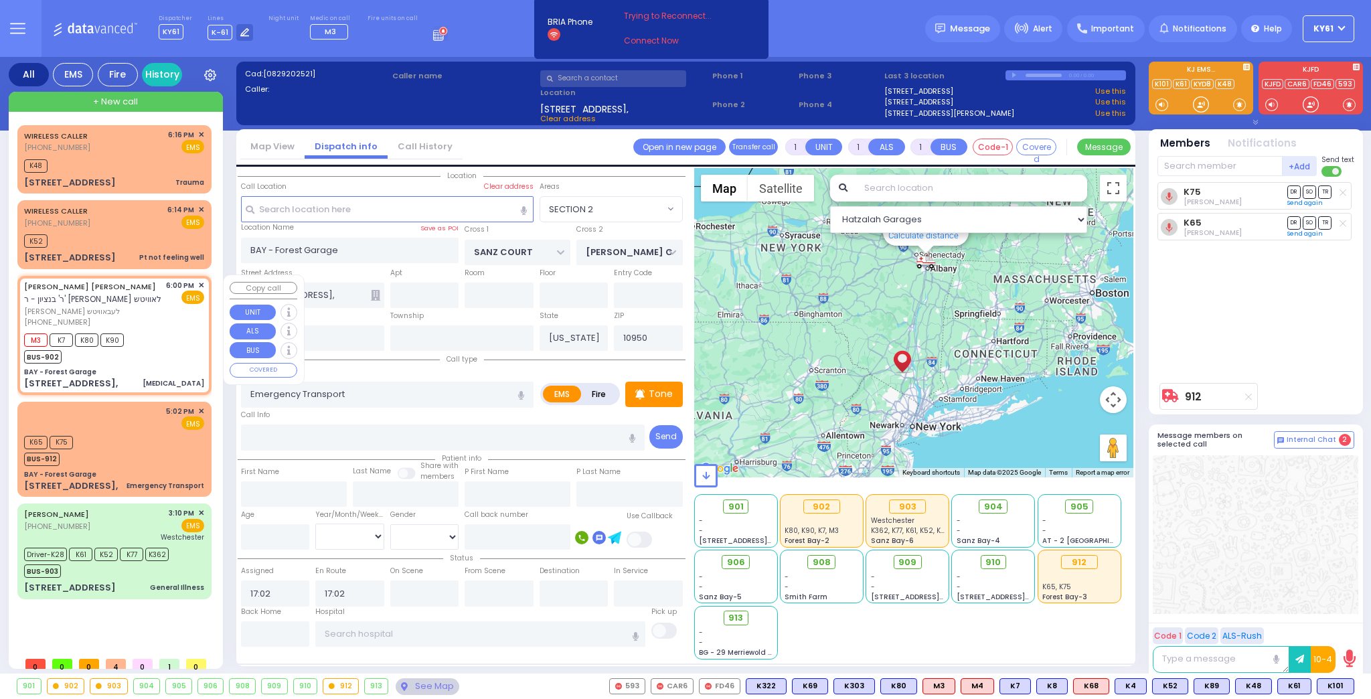
type input "18:00"
type input "18:03"
select select "Hatzalah Garages"
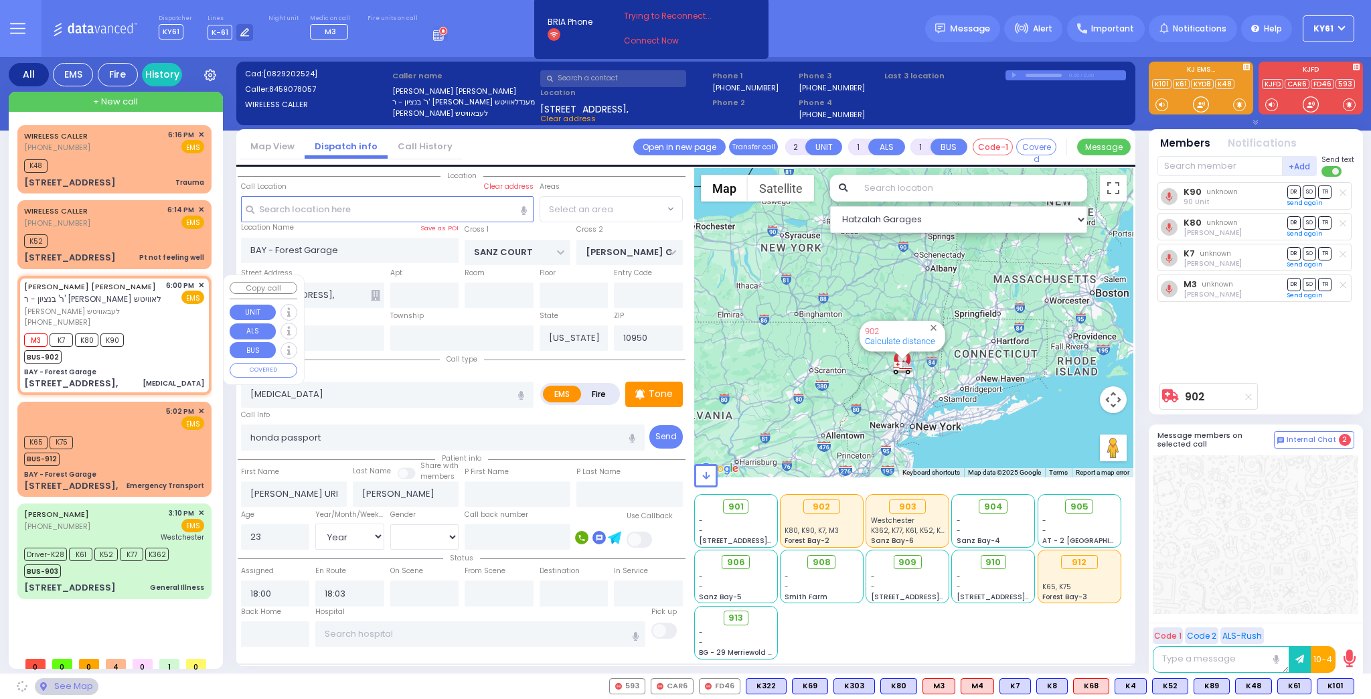
select select "SECTION 2"
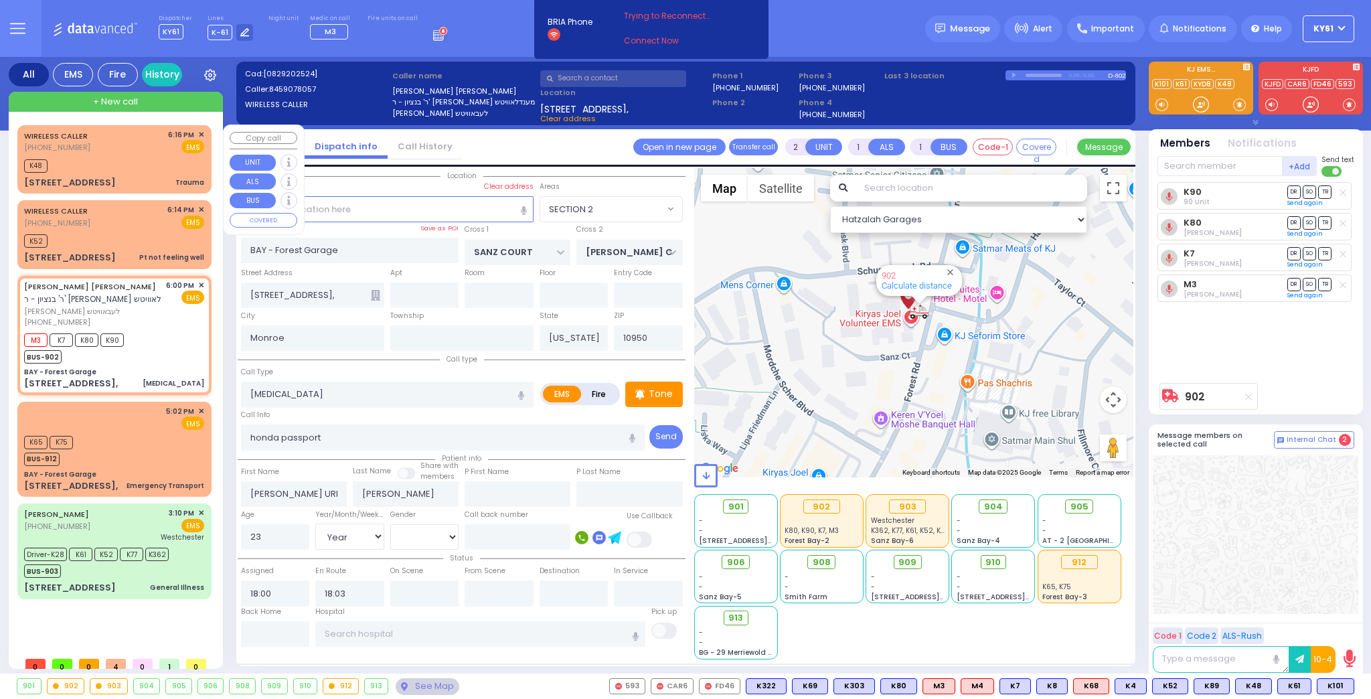
click at [199, 133] on span "✕" at bounding box center [201, 134] width 6 height 11
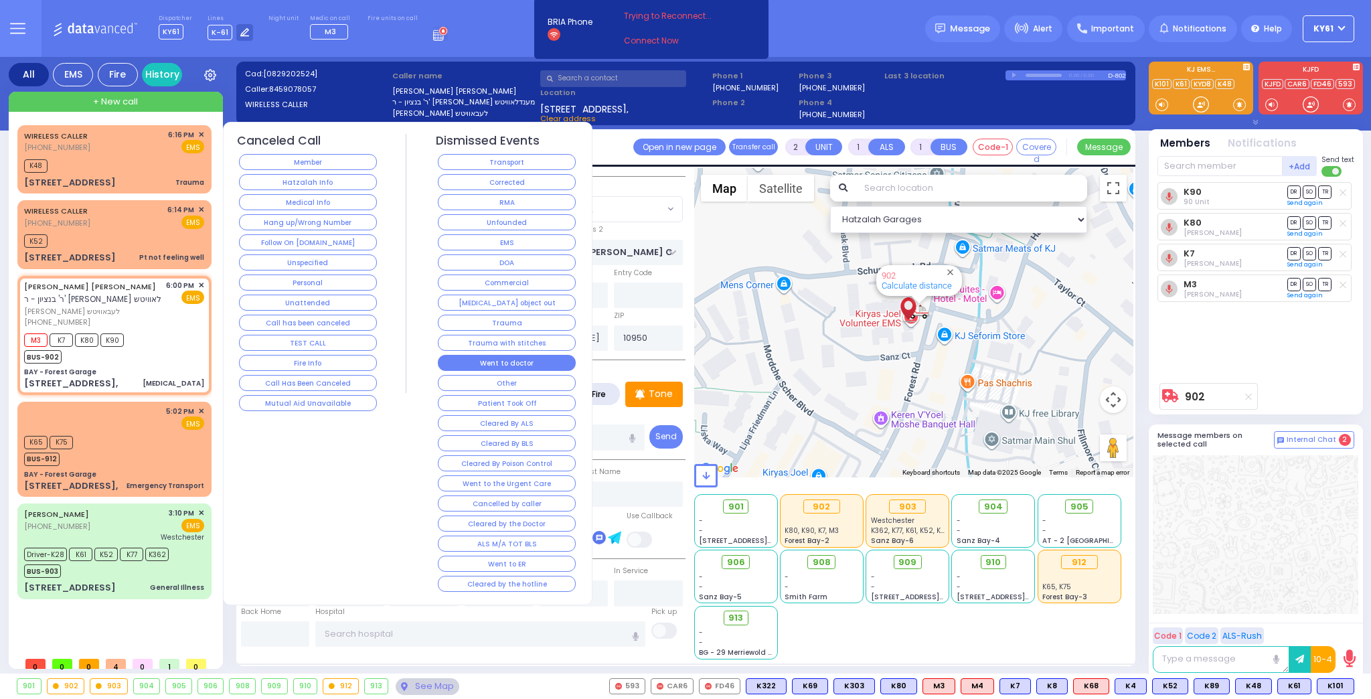
click at [496, 355] on button "Went to doctor" at bounding box center [507, 363] width 138 height 16
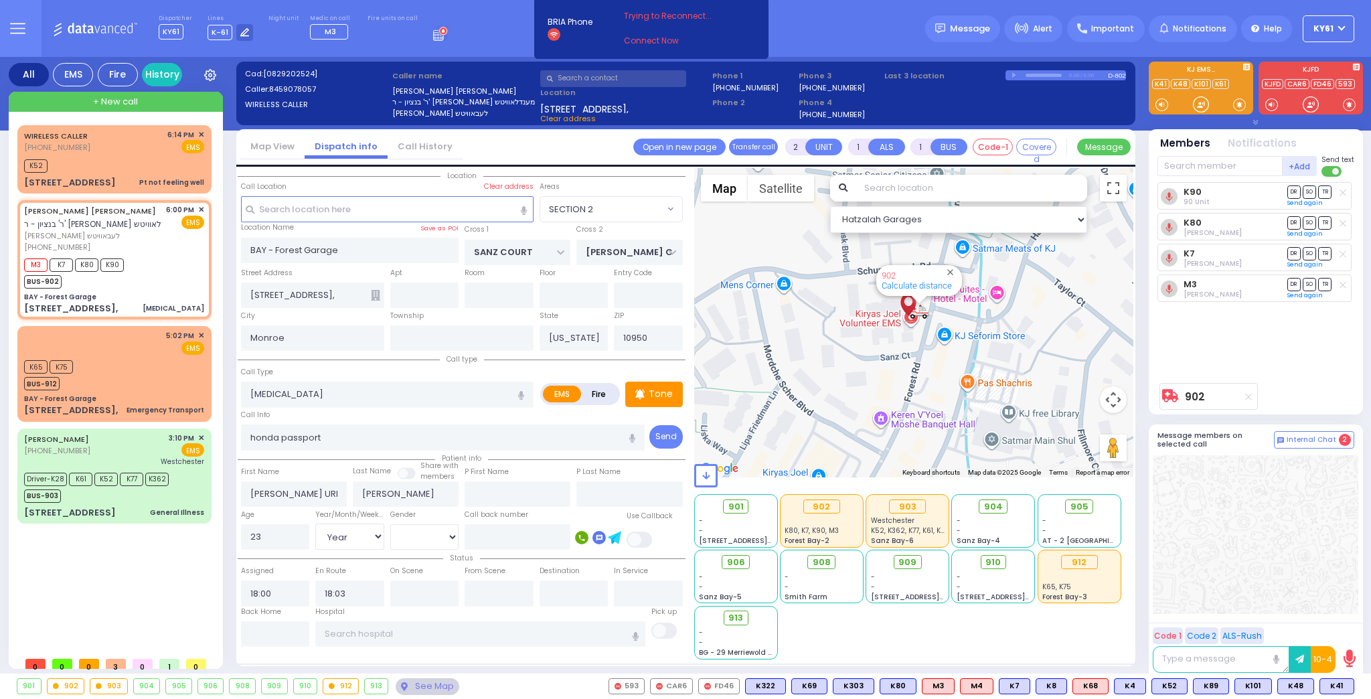
type input "6"
select select
radio input "true"
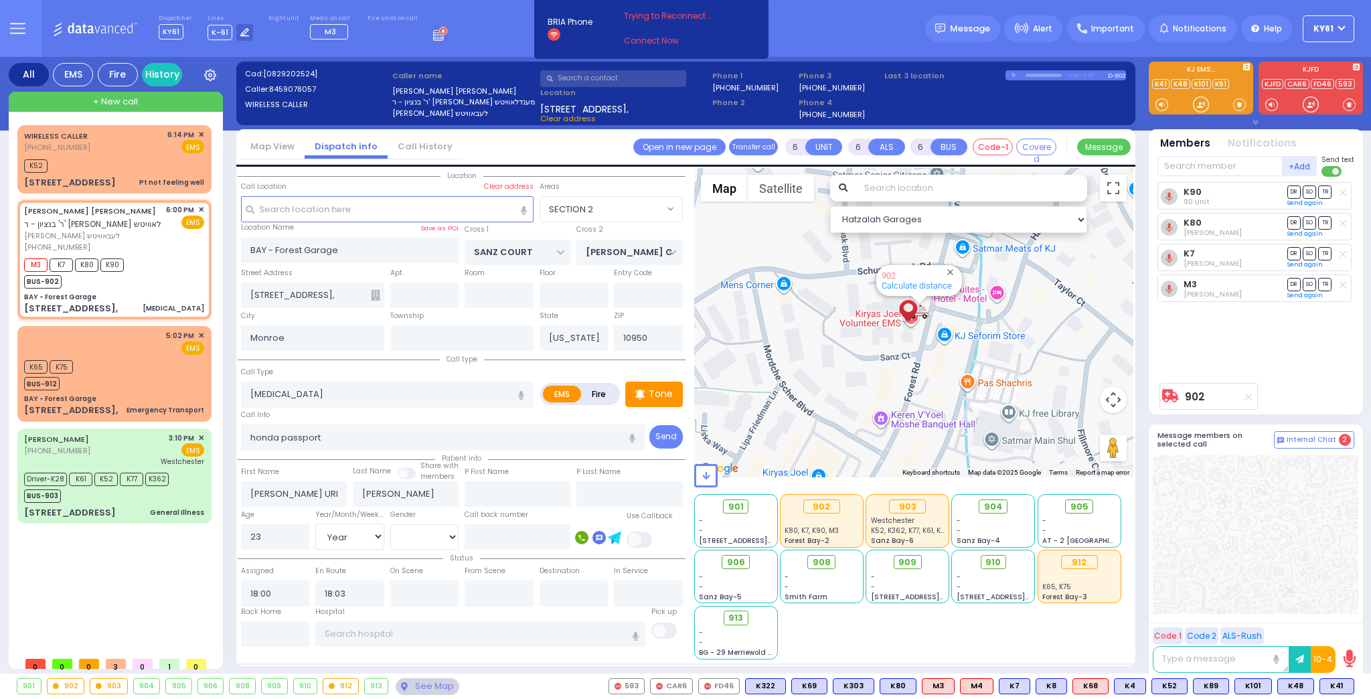
type input "Unknown"
select select "Year"
select select "[DEMOGRAPHIC_DATA]"
select select "Hatzalah Garages"
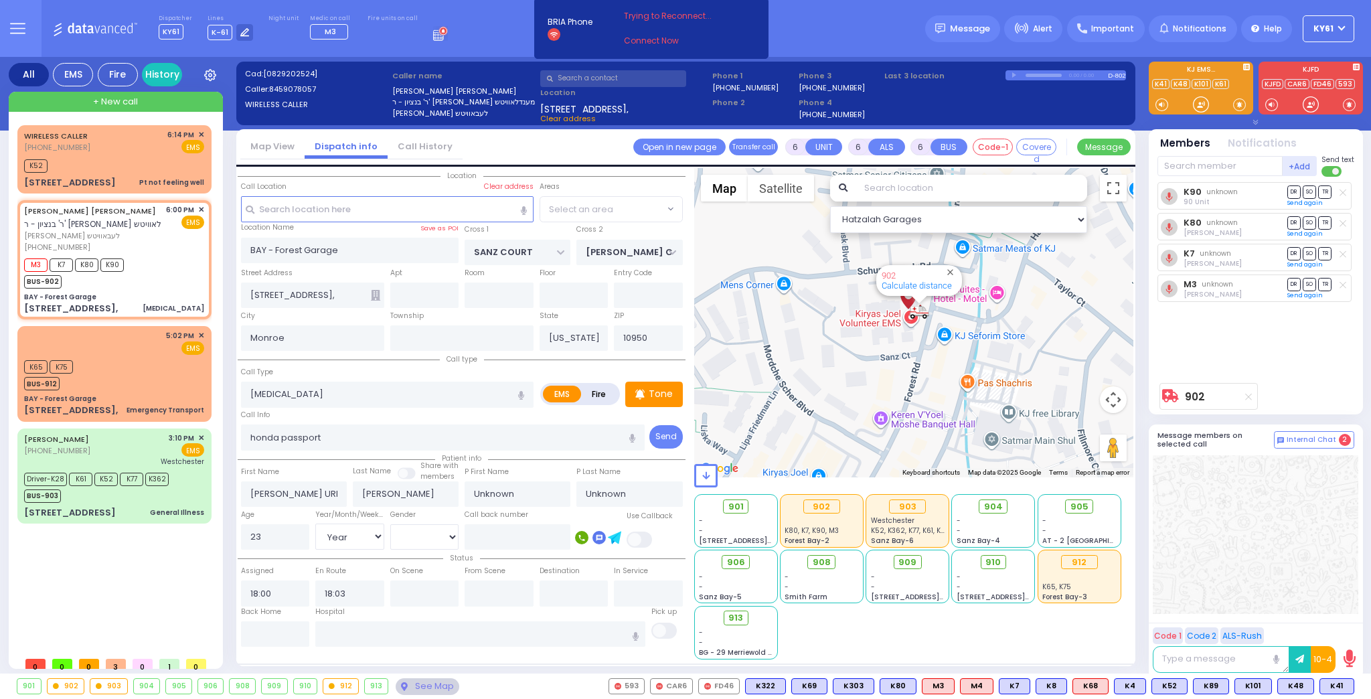
select select "SECTION 2"
select select
radio input "true"
type input "Chany"
type input "[PERSON_NAME]"
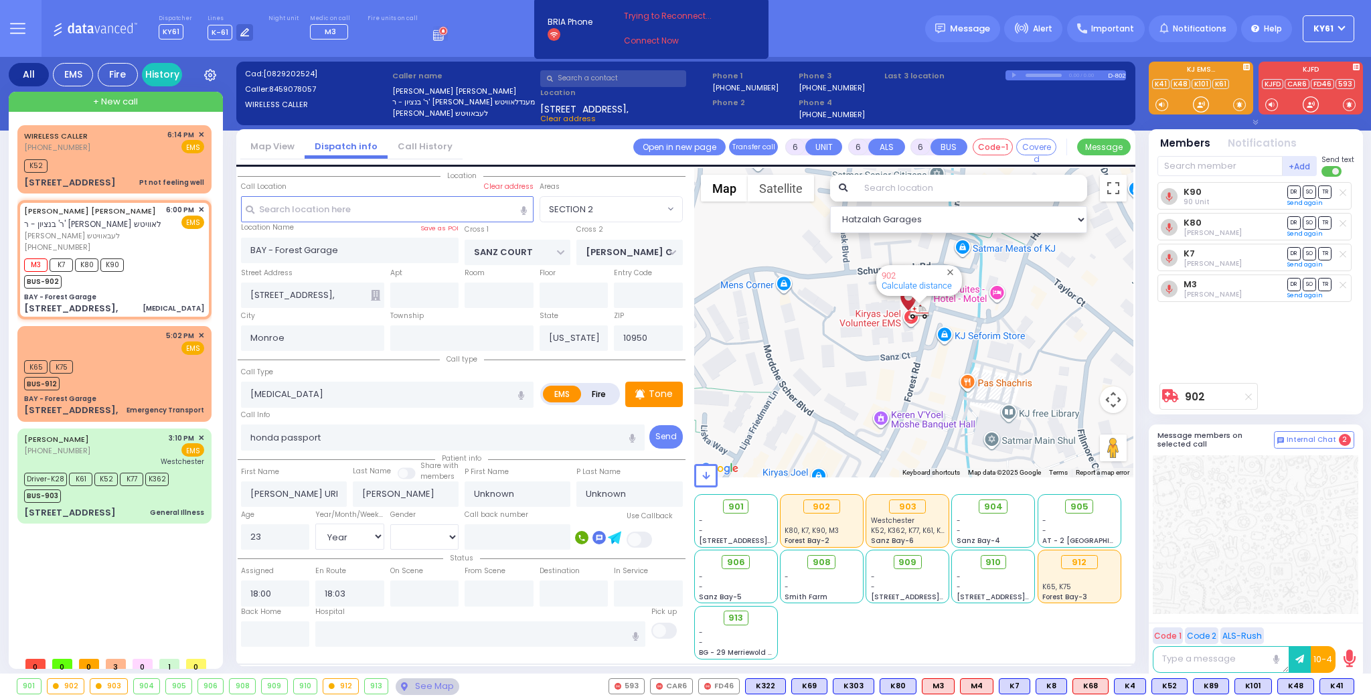
select select "Year"
select select "[DEMOGRAPHIC_DATA]"
select select "Hatzalah Garages"
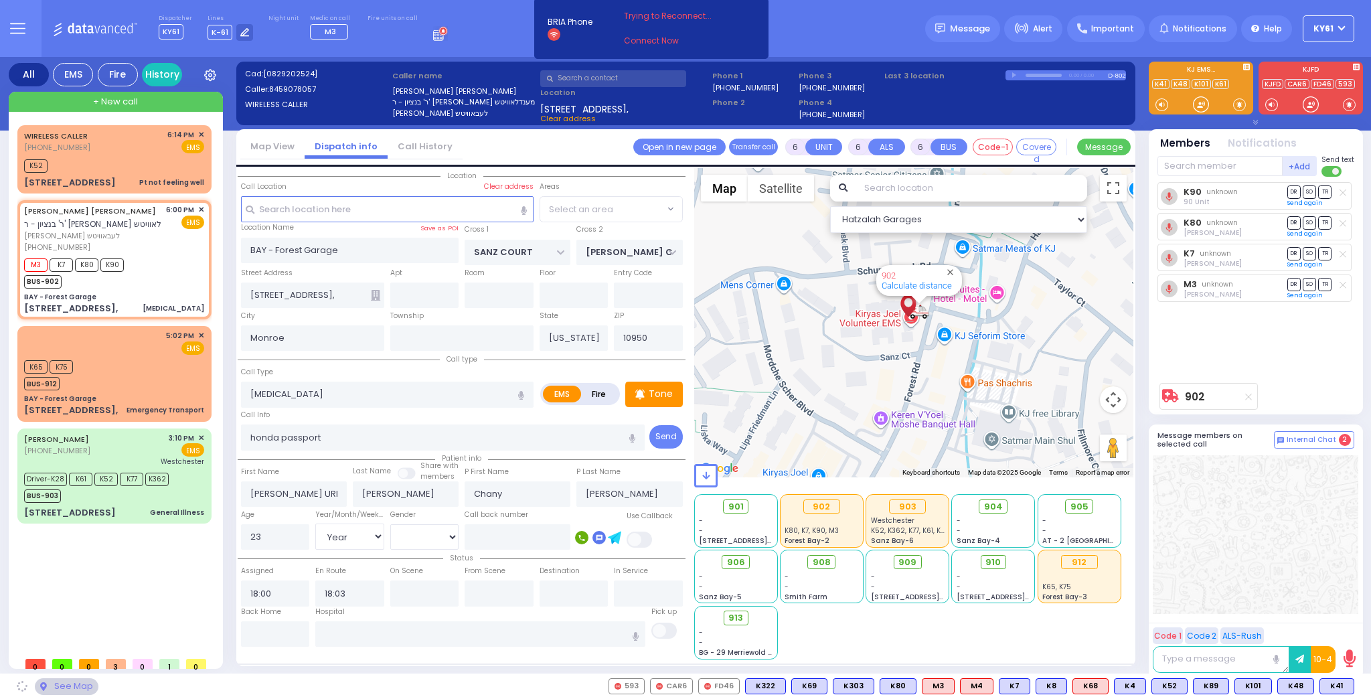
select select "SECTION 2"
select select
radio input "true"
select select "Year"
select select "[DEMOGRAPHIC_DATA]"
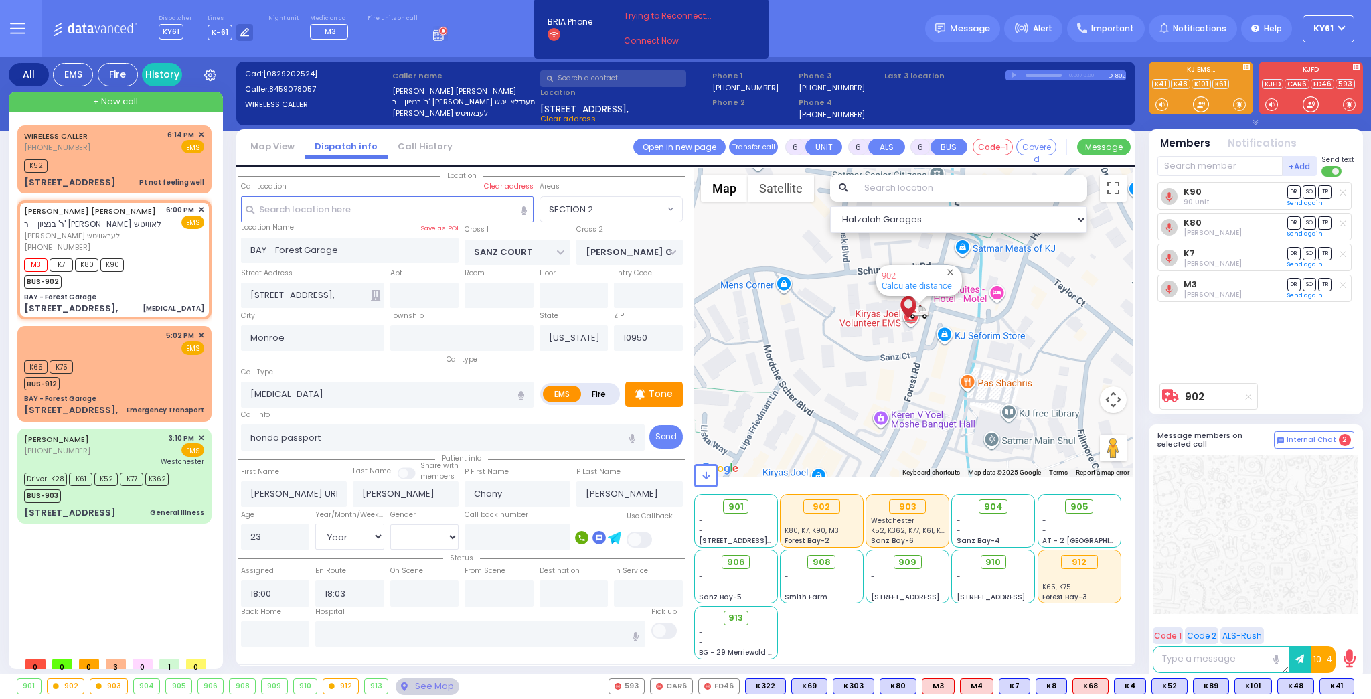
select select "Hatzalah Garages"
select select "SECTION 2"
select select
radio input "true"
select select "Year"
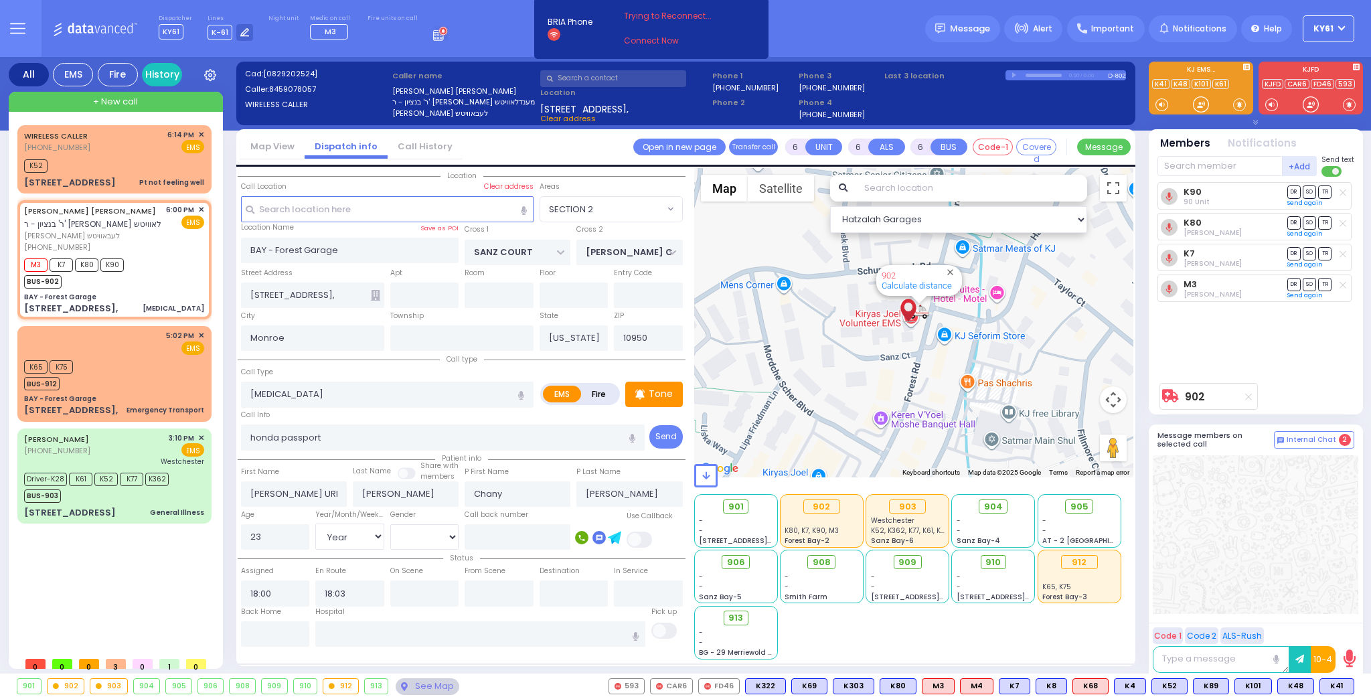
select select "[DEMOGRAPHIC_DATA]"
select select "Hatzalah Garages"
select select "SECTION 2"
select select
radio input "true"
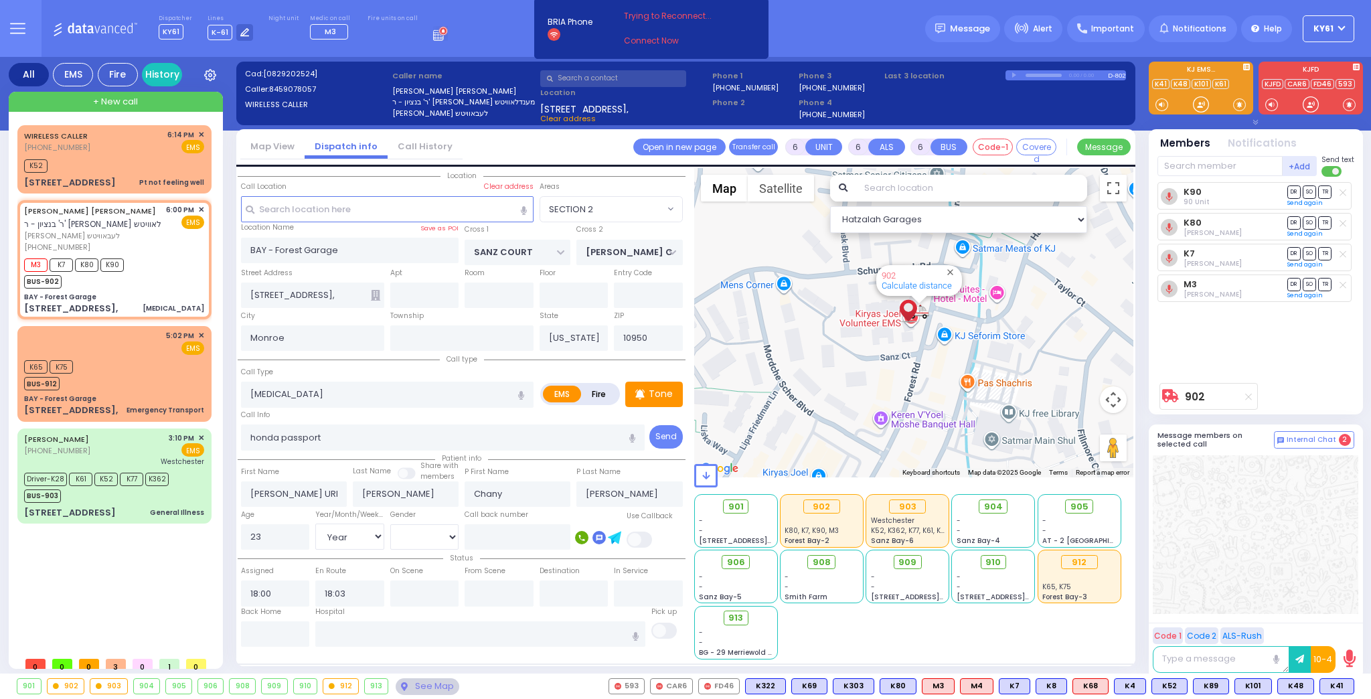
select select "Year"
select select "[DEMOGRAPHIC_DATA]"
select select "Hatzalah Garages"
select select "SECTION 2"
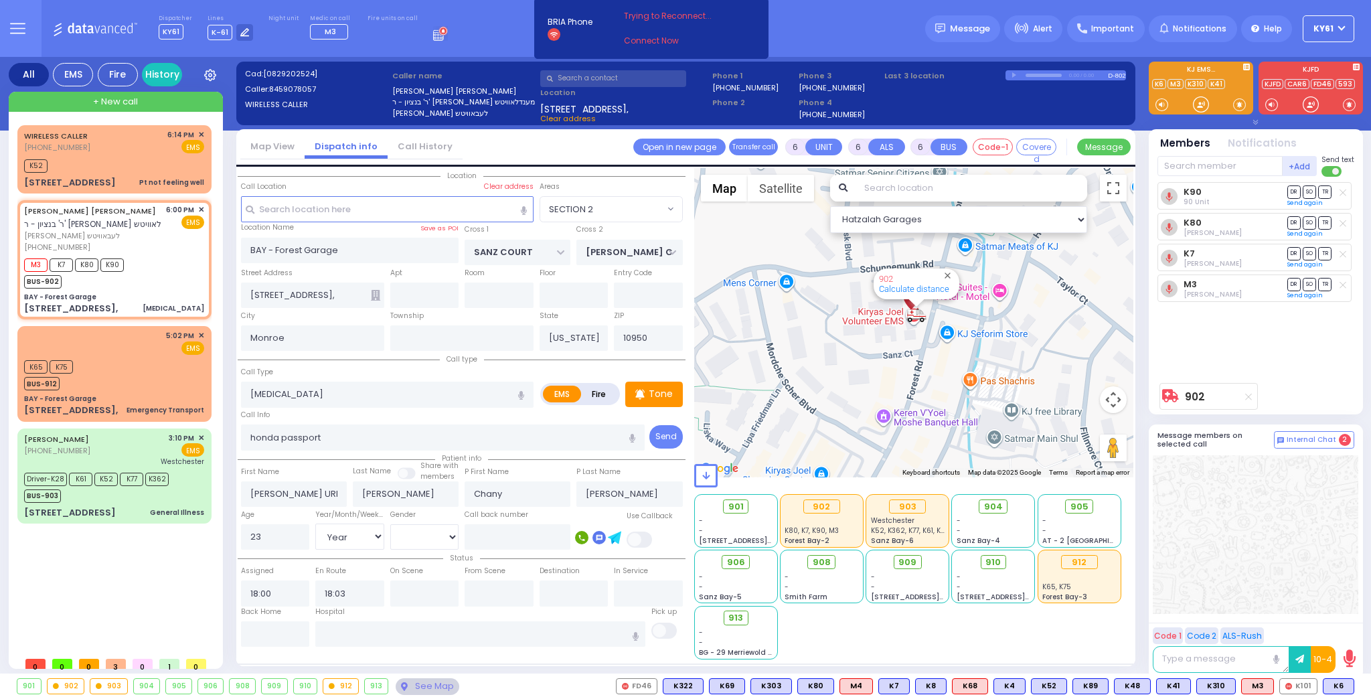
select select
radio input "true"
select select "Year"
select select "[DEMOGRAPHIC_DATA]"
select select "Hatzalah Garages"
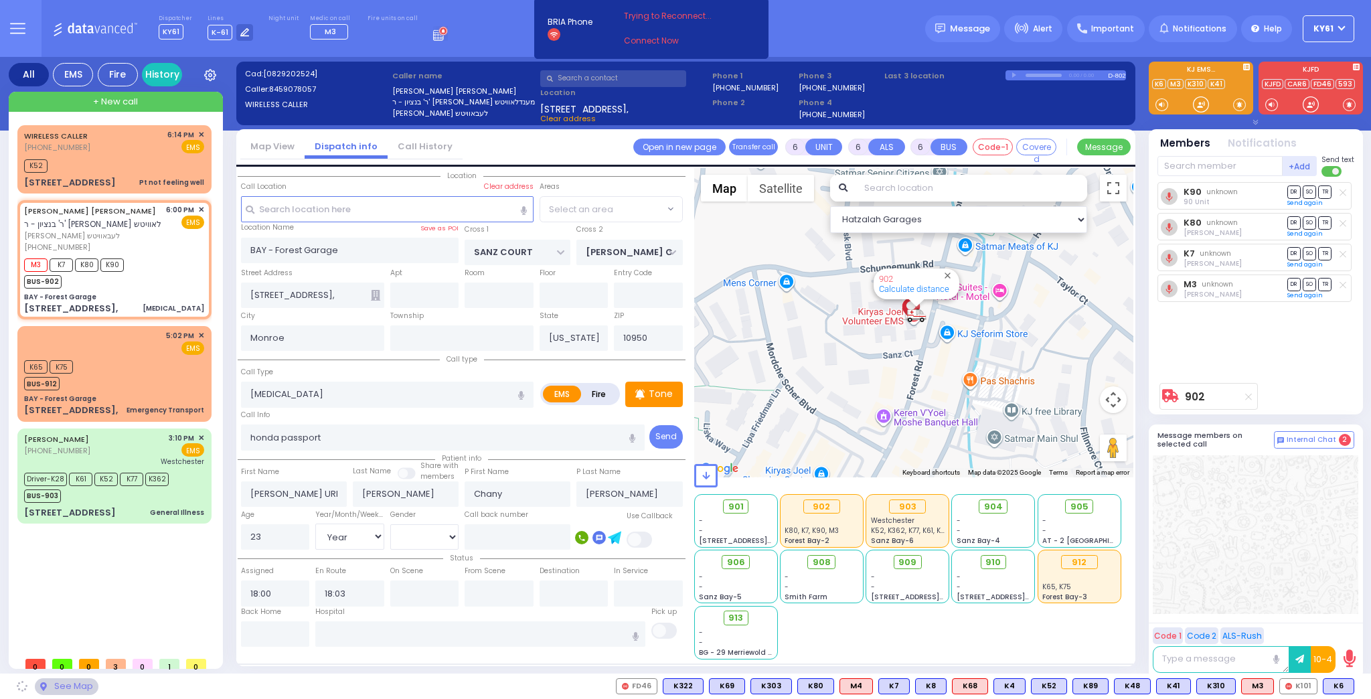
select select "SECTION 2"
select select
radio input "true"
select select "Year"
select select "[DEMOGRAPHIC_DATA]"
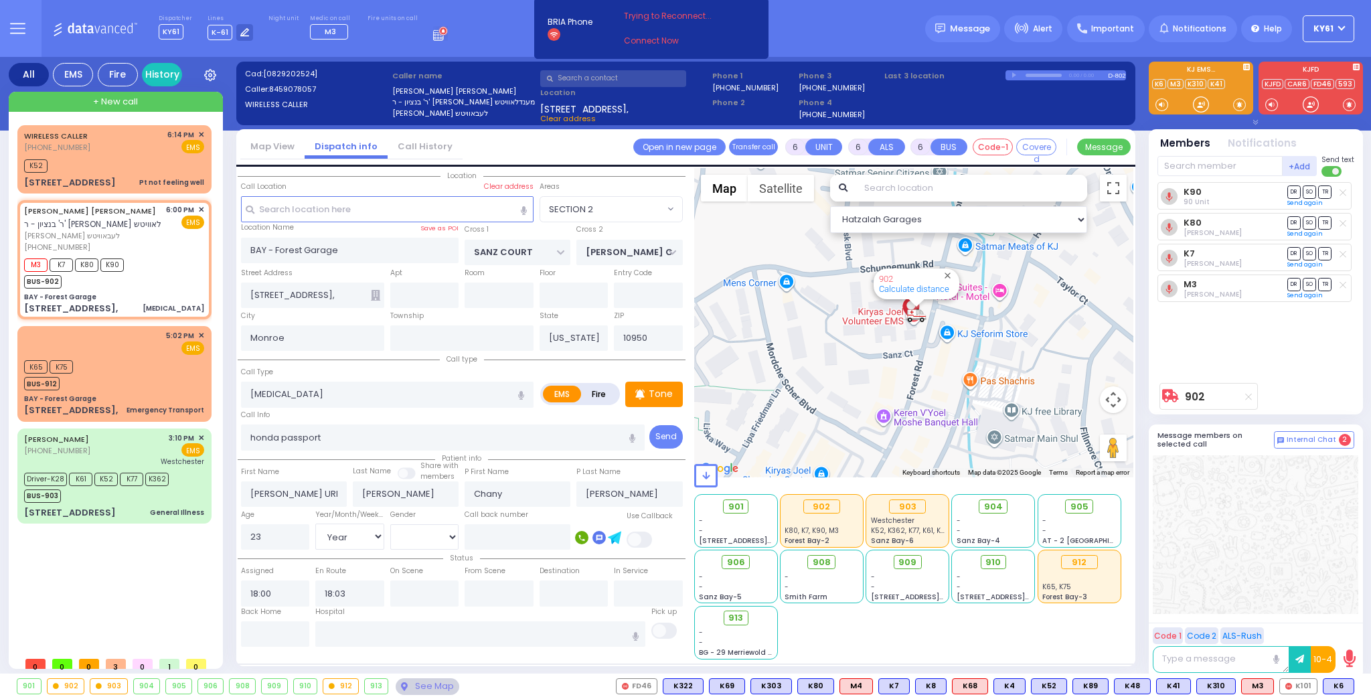
select select "Hatzalah Garages"
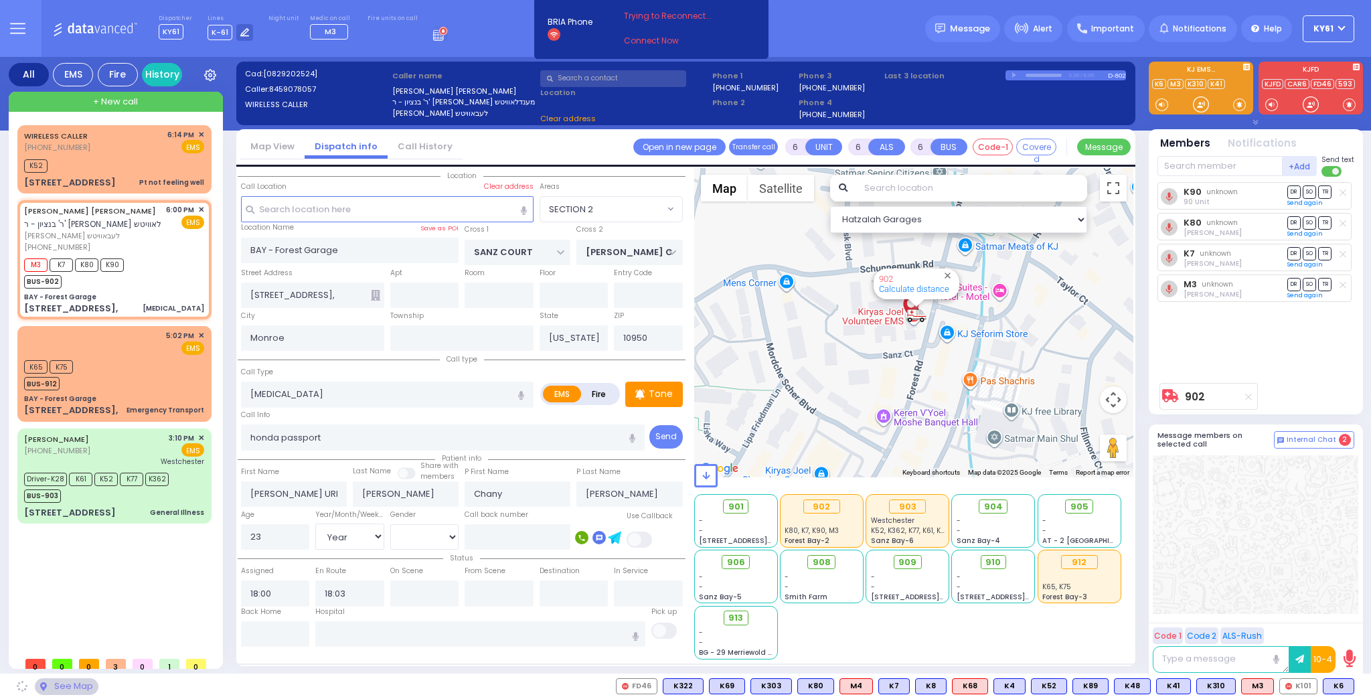
select select "SECTION 2"
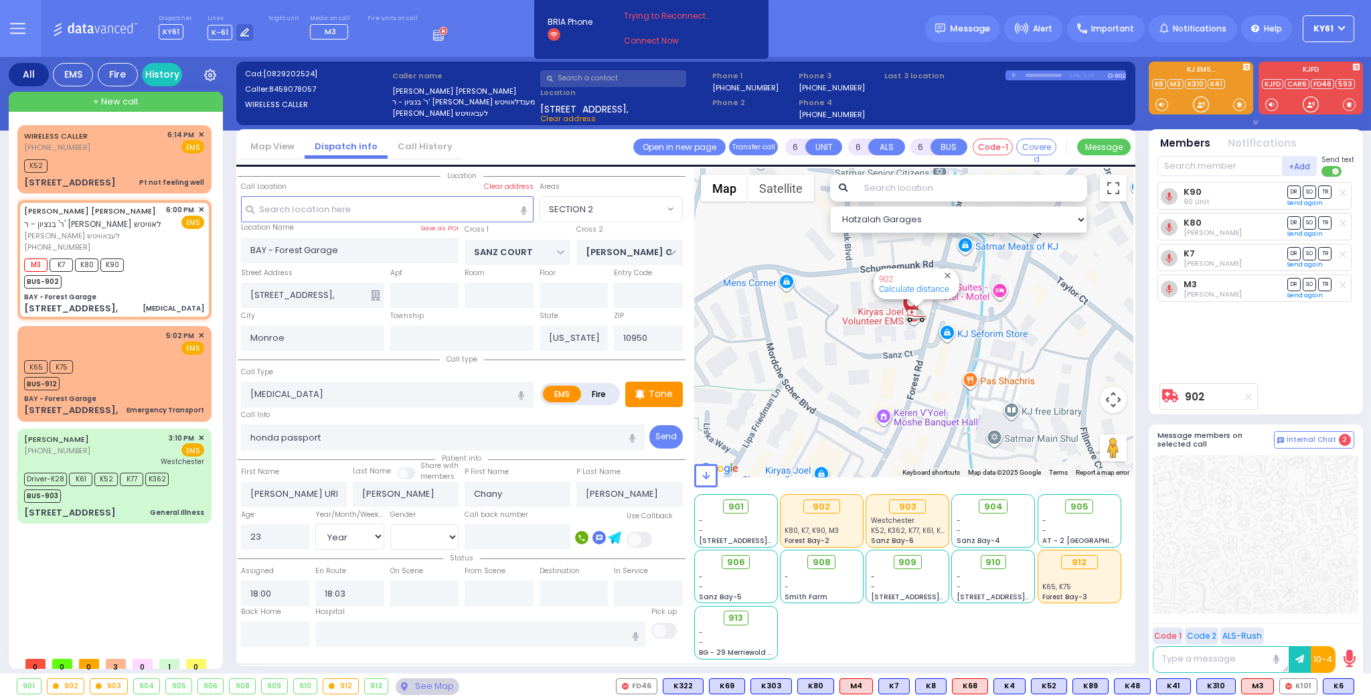
select select
radio input "true"
select select "Year"
select select "[DEMOGRAPHIC_DATA]"
type input "18:07"
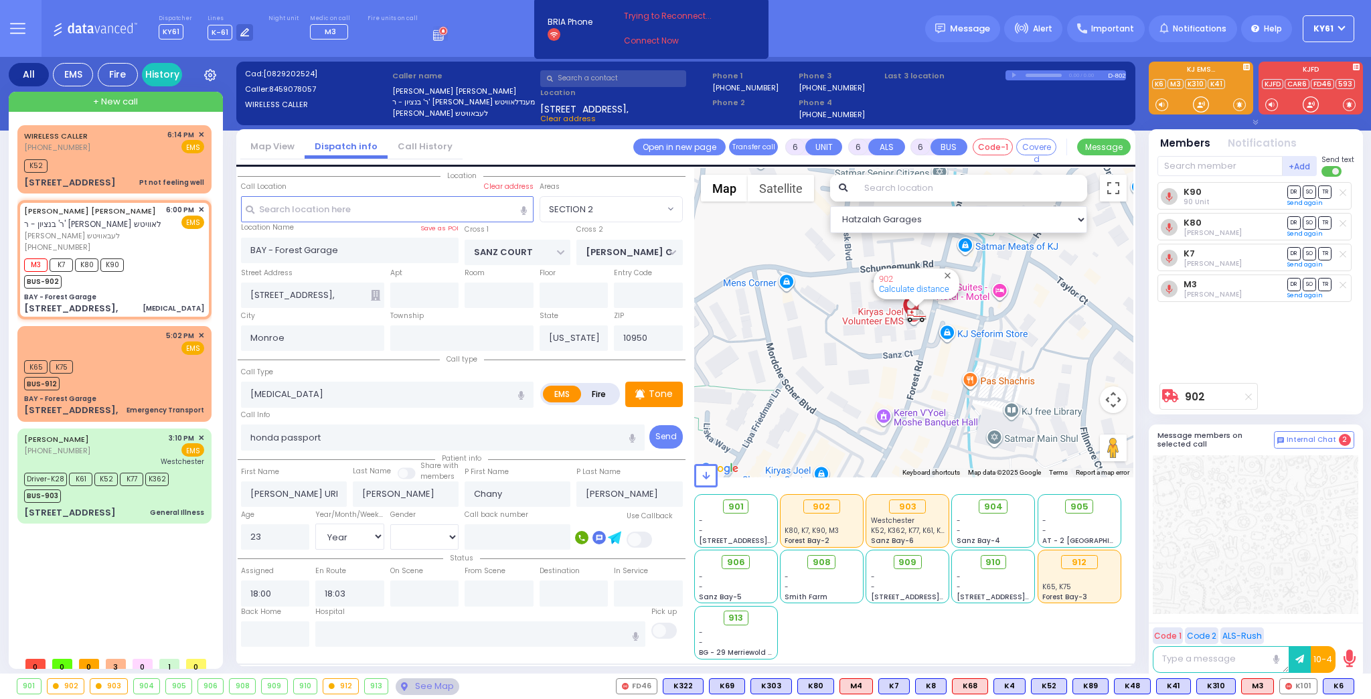
type input "18:47"
select select "Hatzalah Garages"
select select
radio input "true"
select select "Year"
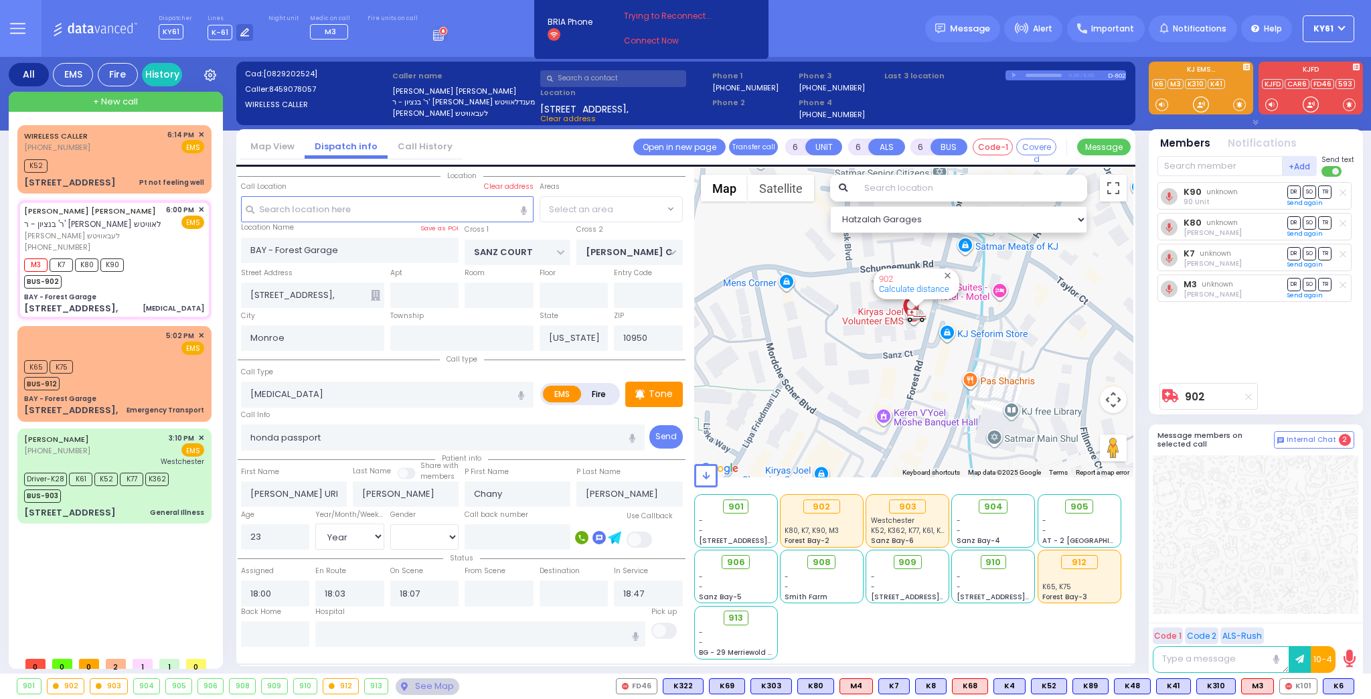
select select "[DEMOGRAPHIC_DATA]"
select select "SECTION 2"
select select "Hatzalah Garages"
select select "SECTION 2"
select select
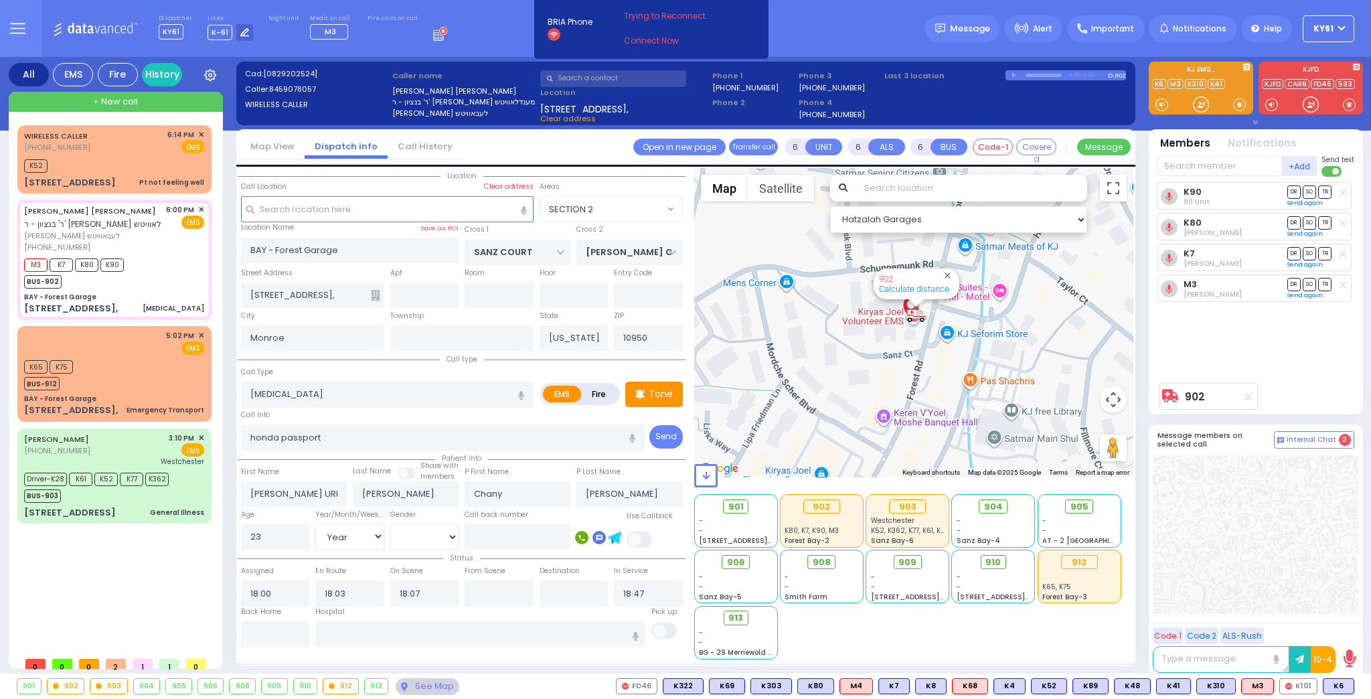
radio input "true"
select select "Year"
select select "[DEMOGRAPHIC_DATA]"
select select "Hatzalah Garages"
select select "SECTION 2"
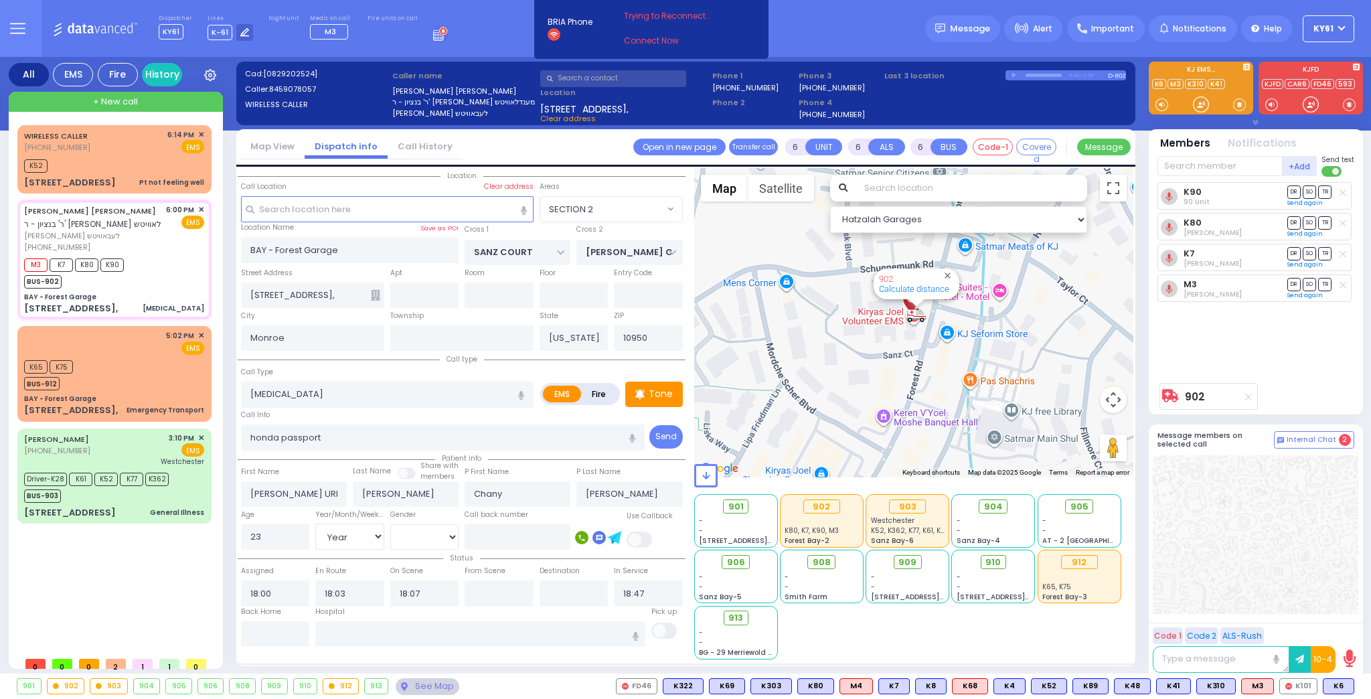
select select
radio input "true"
select select "Year"
select select "[DEMOGRAPHIC_DATA]"
select select "Hatzalah Garages"
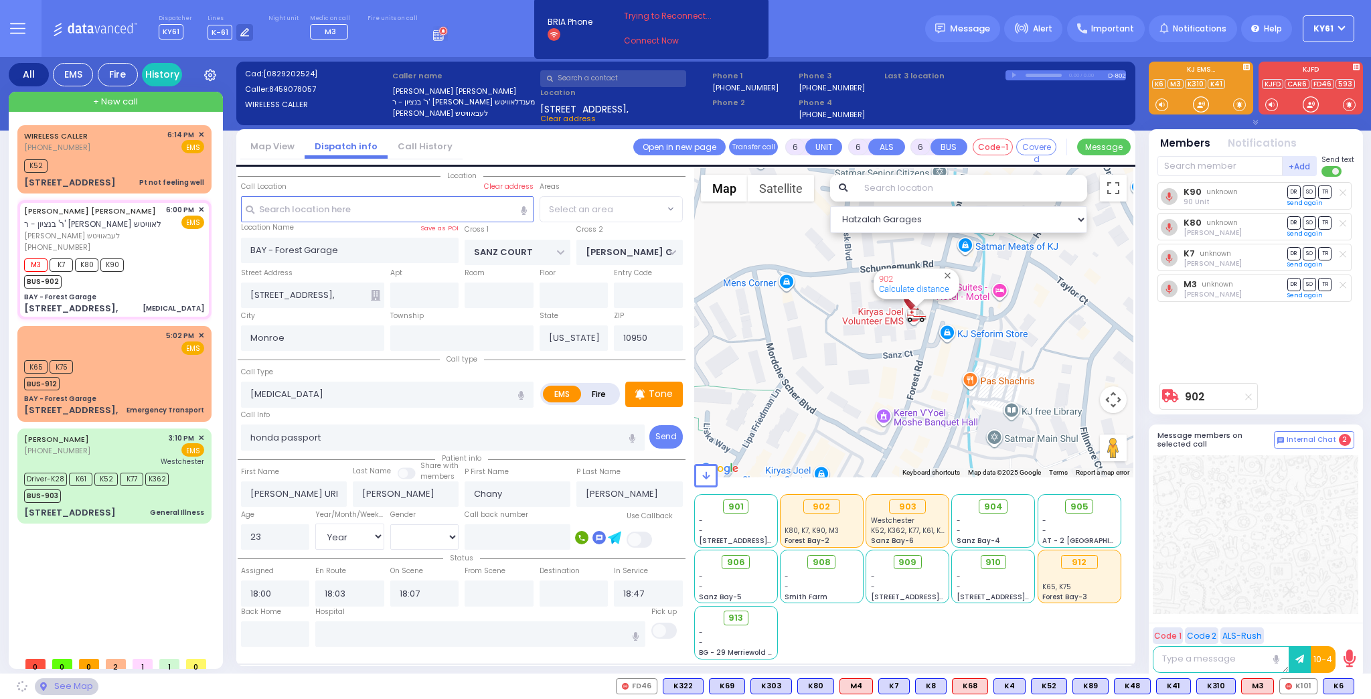
select select "SECTION 2"
select select
radio input "true"
select select "Year"
select select "[DEMOGRAPHIC_DATA]"
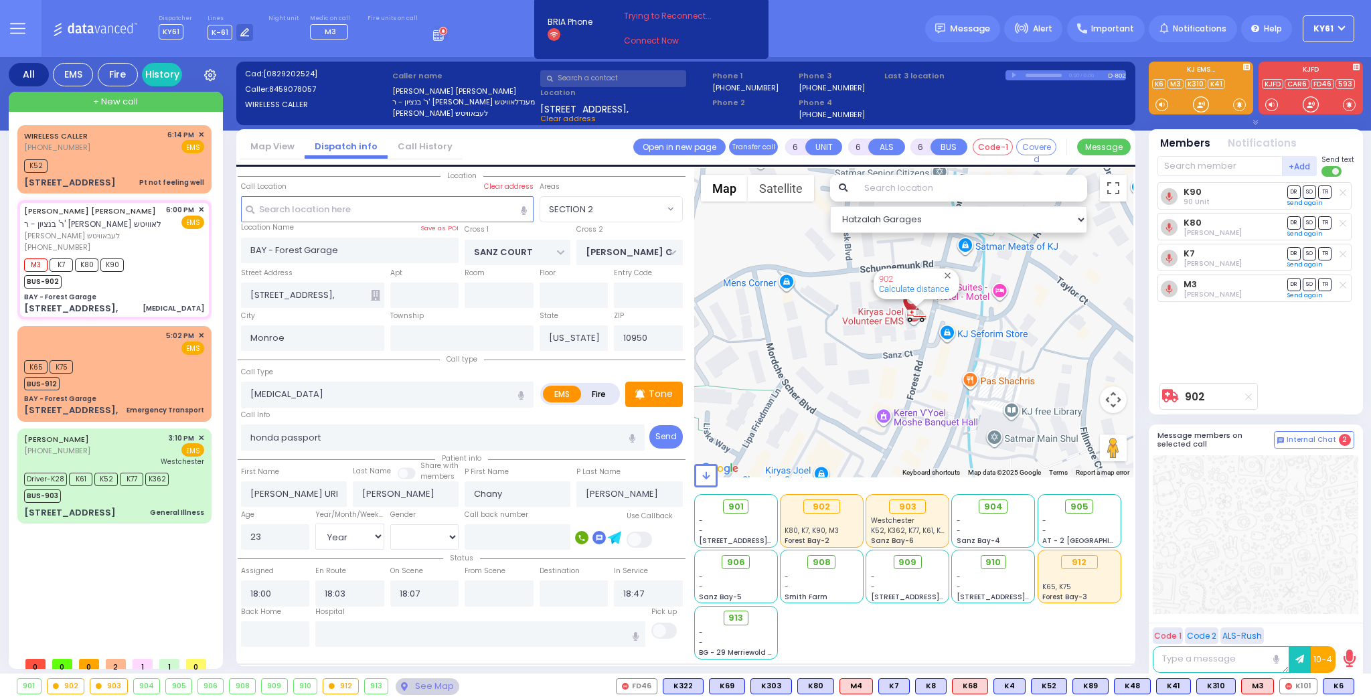
select select "Hatzalah Garages"
select select "SECTION 2"
select select
radio input "true"
select select "Year"
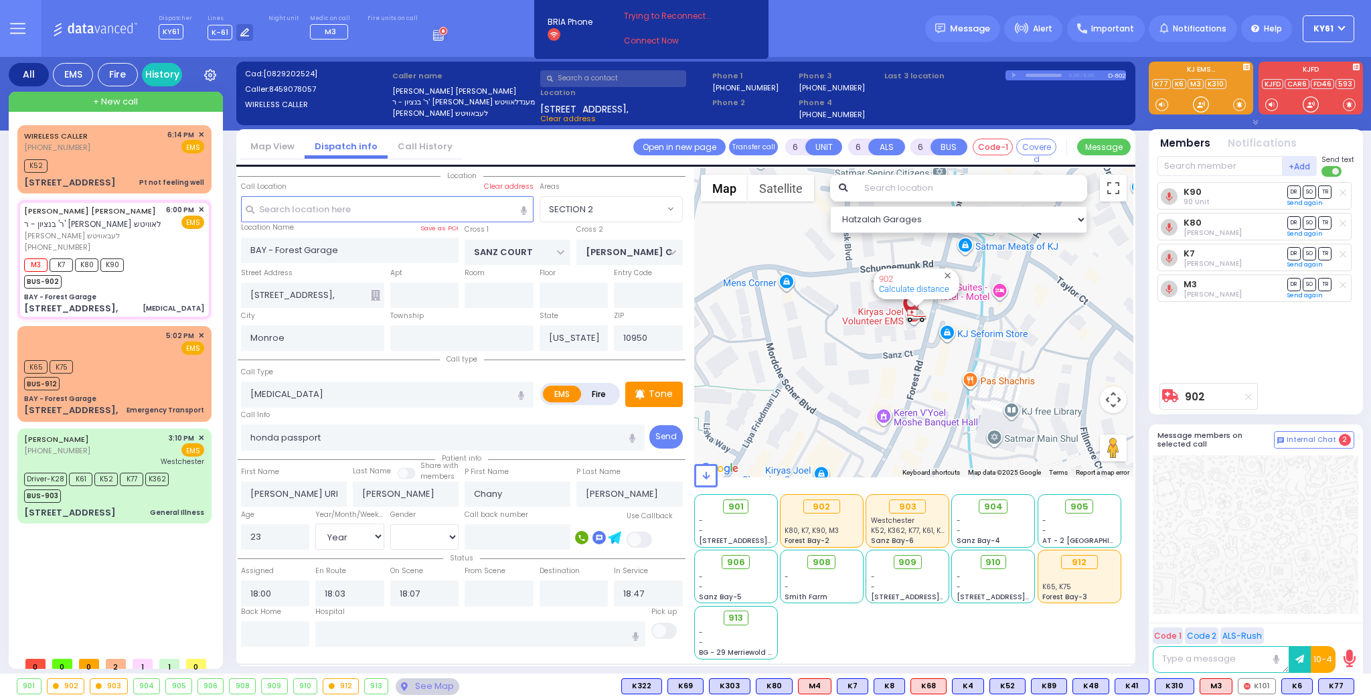
select select "[DEMOGRAPHIC_DATA]"
select select "Hatzalah Garages"
select select "SECTION 2"
select select
radio input "true"
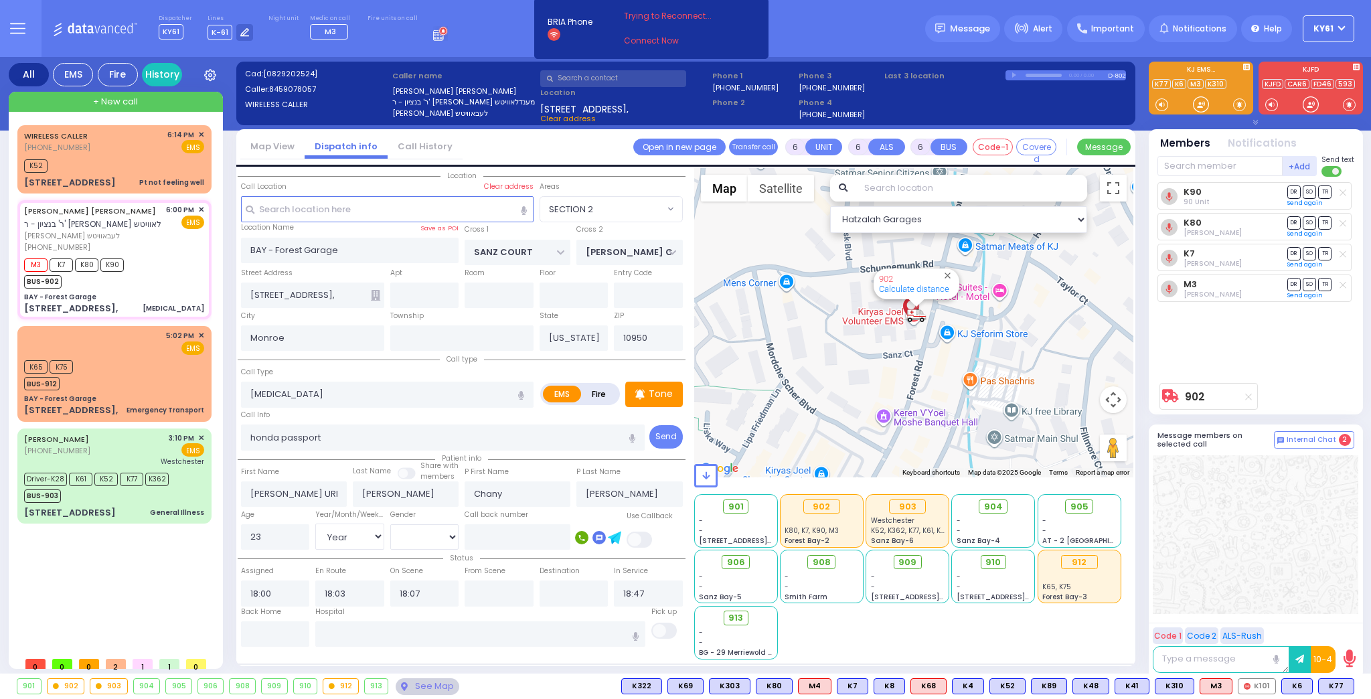
select select "Year"
select select "[DEMOGRAPHIC_DATA]"
select select "Hatzalah Garages"
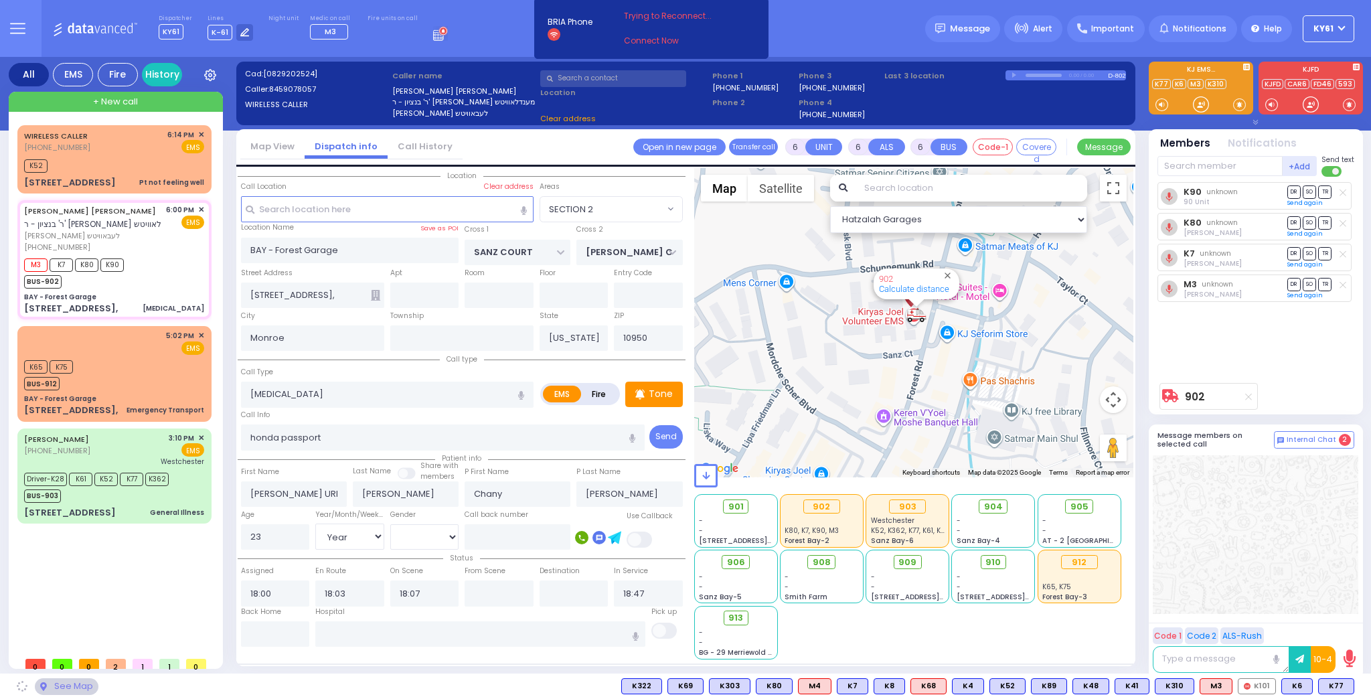
select select "SECTION 2"
